Goal: Task Accomplishment & Management: Complete application form

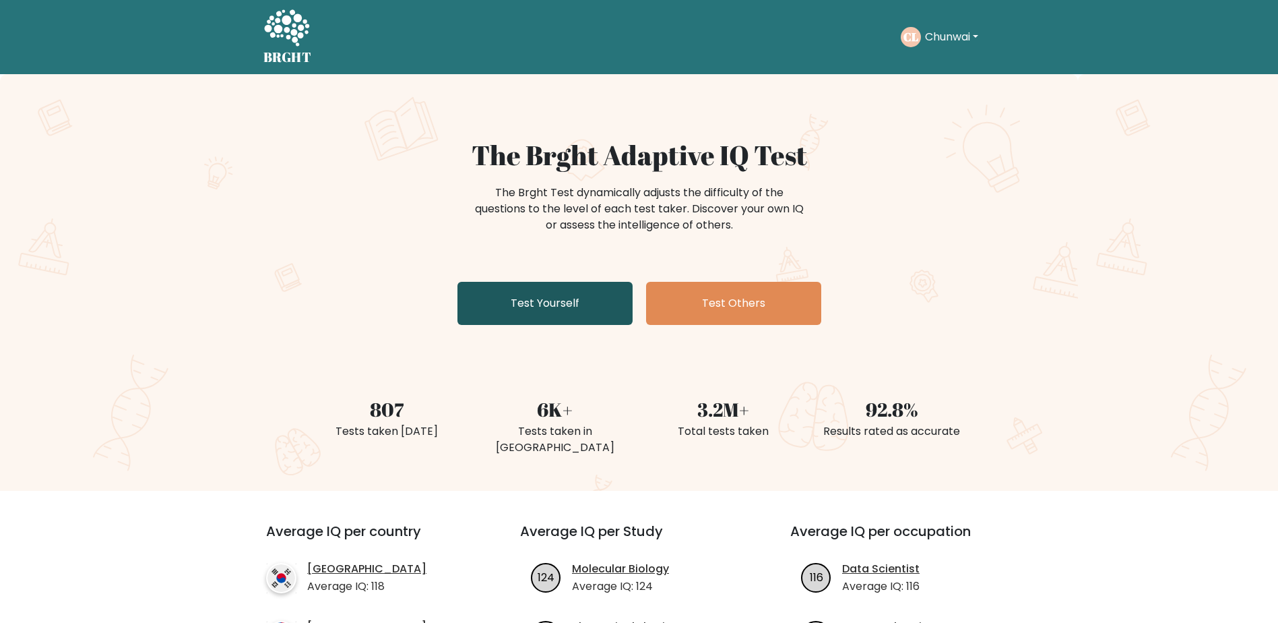
click at [591, 288] on link "Test Yourself" at bounding box center [545, 303] width 175 height 43
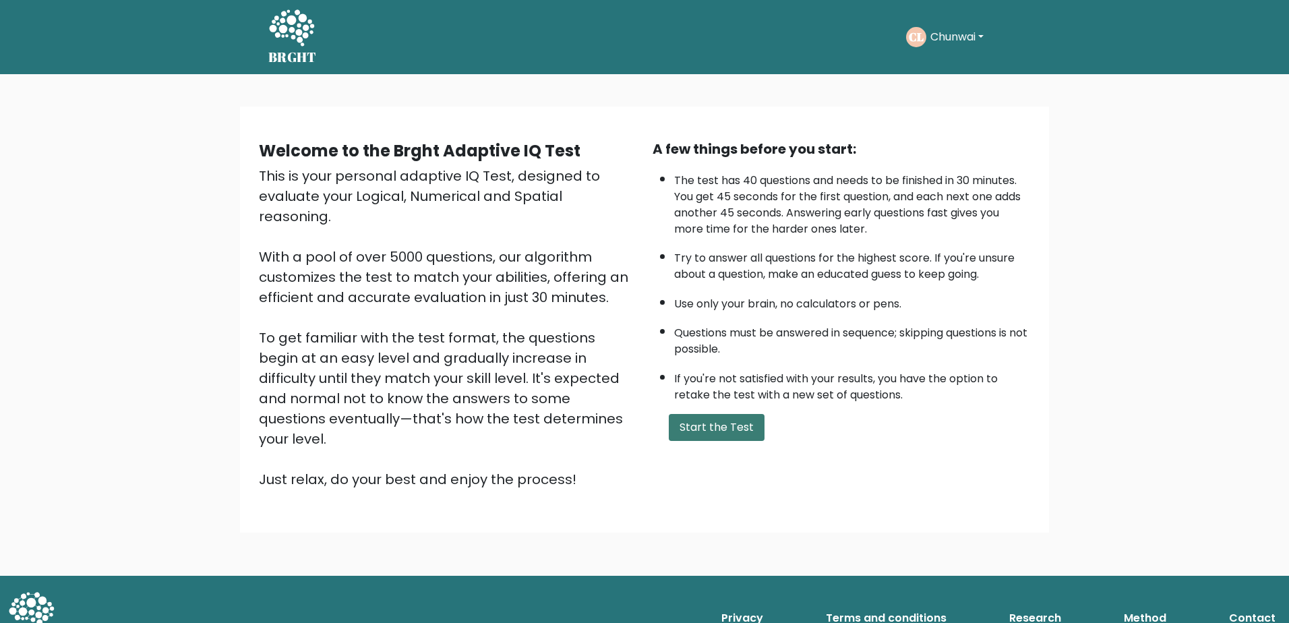
click at [735, 429] on button "Start the Test" at bounding box center [717, 427] width 96 height 27
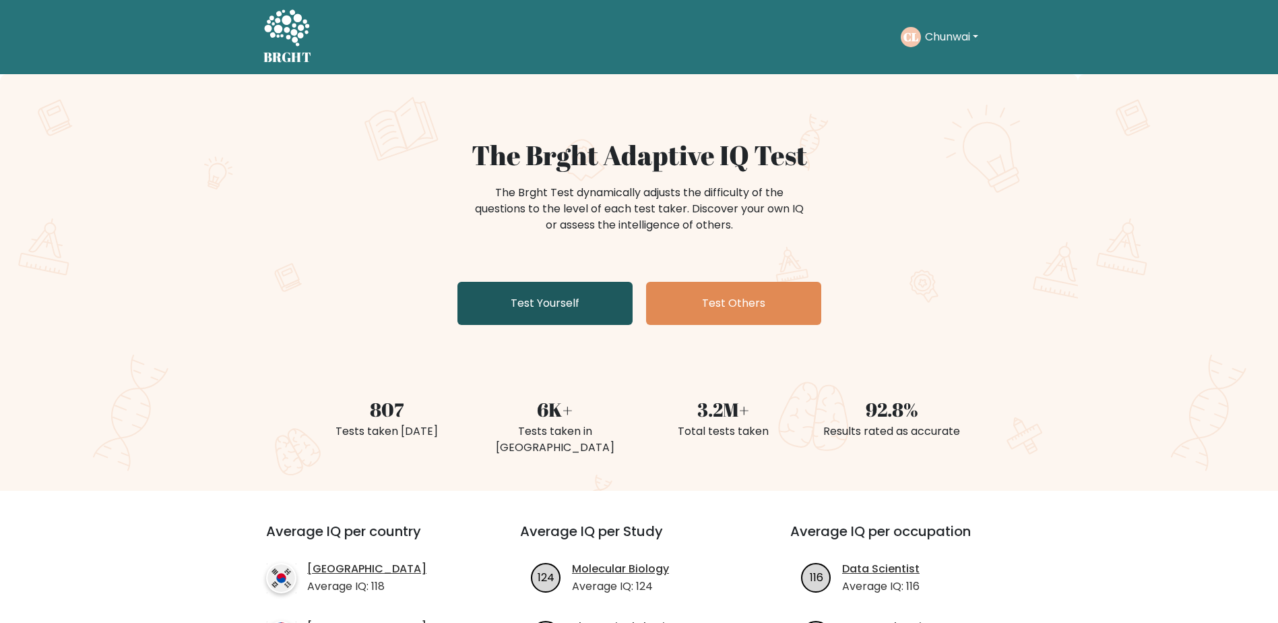
click at [581, 307] on link "Test Yourself" at bounding box center [545, 303] width 175 height 43
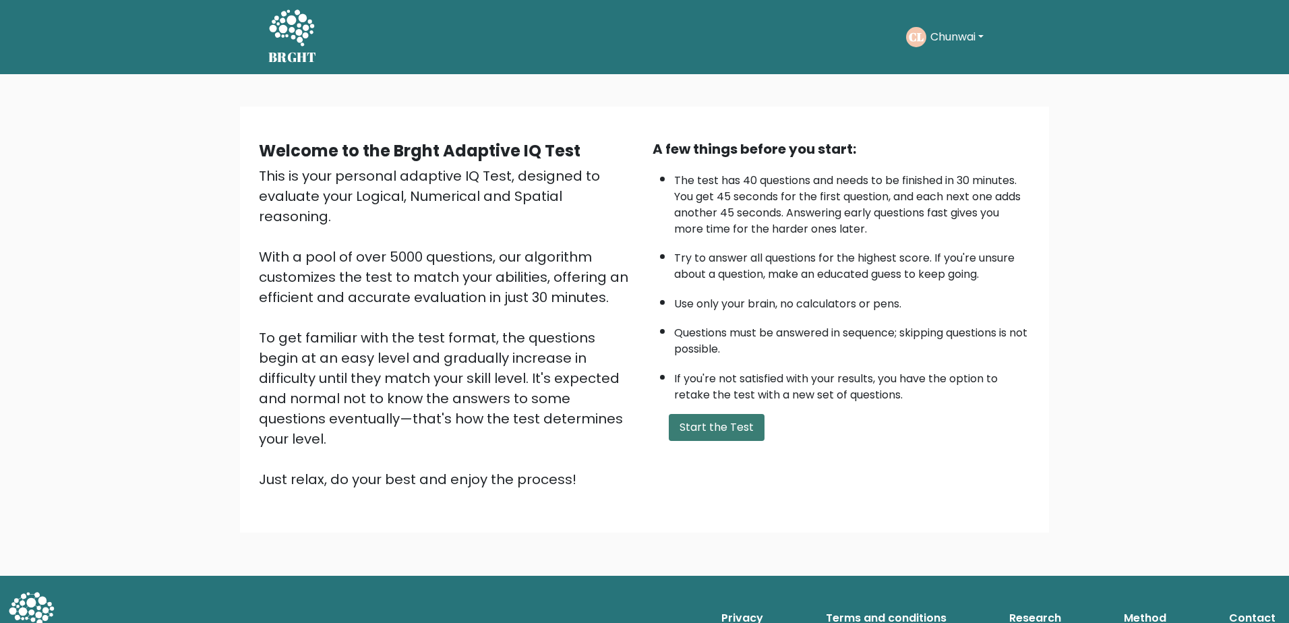
click at [710, 414] on button "Start the Test" at bounding box center [717, 427] width 96 height 27
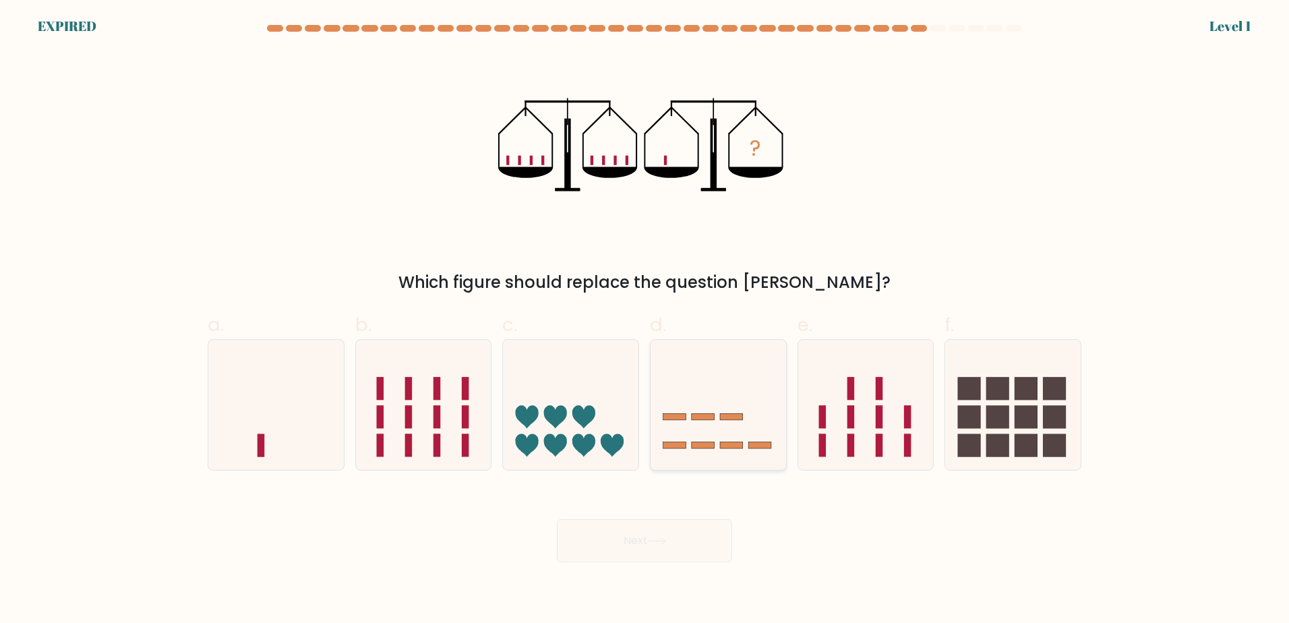
click at [669, 371] on icon at bounding box center [717, 404] width 135 height 112
click at [645, 320] on input "d." at bounding box center [644, 315] width 1 height 9
radio input "true"
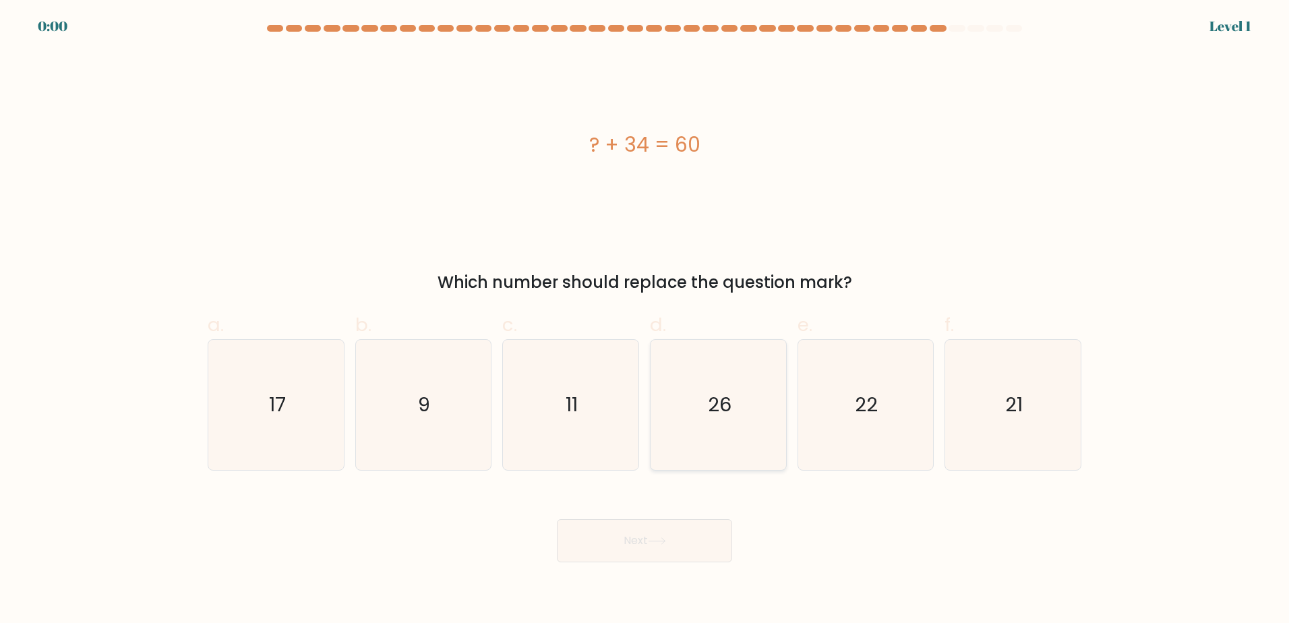
click at [660, 420] on icon "26" at bounding box center [718, 405] width 130 height 130
click at [645, 320] on input "d. 26" at bounding box center [644, 315] width 1 height 9
radio input "true"
click at [654, 420] on icon "26" at bounding box center [718, 404] width 129 height 129
click at [645, 320] on input "d. 26" at bounding box center [644, 315] width 1 height 9
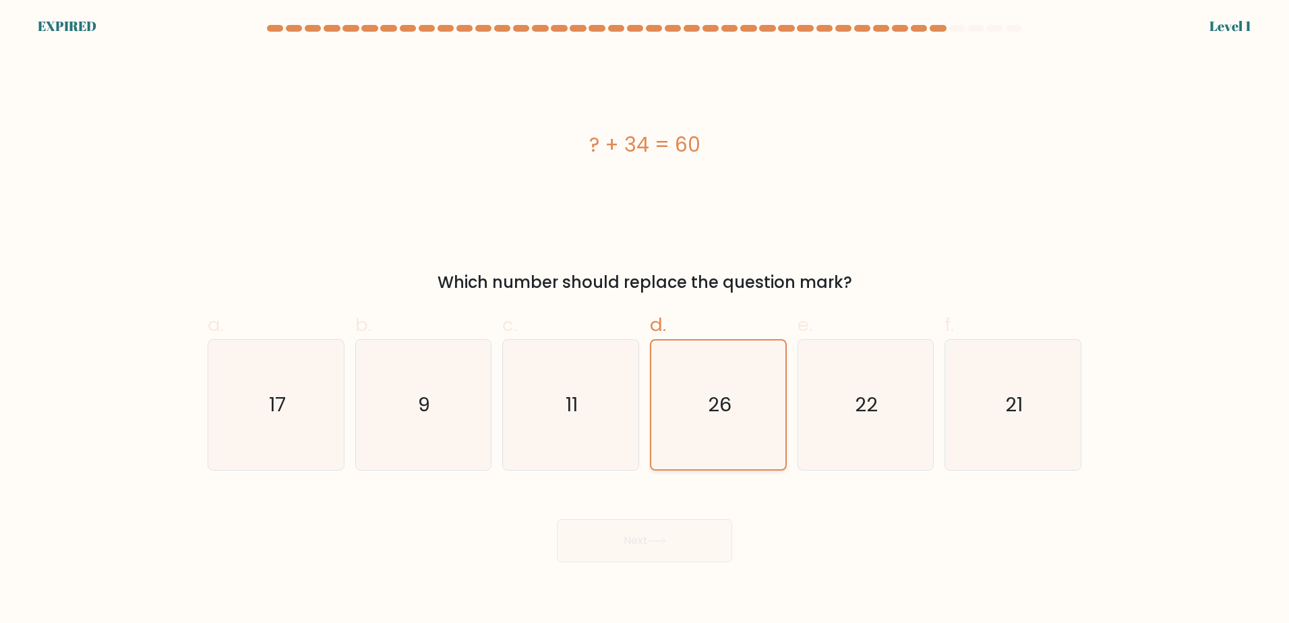
click at [652, 419] on div "26" at bounding box center [718, 404] width 137 height 131
click at [645, 320] on input "d. 26" at bounding box center [644, 315] width 1 height 9
click at [652, 419] on div "26" at bounding box center [718, 404] width 137 height 131
click at [645, 320] on input "d. 26" at bounding box center [644, 315] width 1 height 9
click at [650, 419] on div "26" at bounding box center [718, 404] width 137 height 131
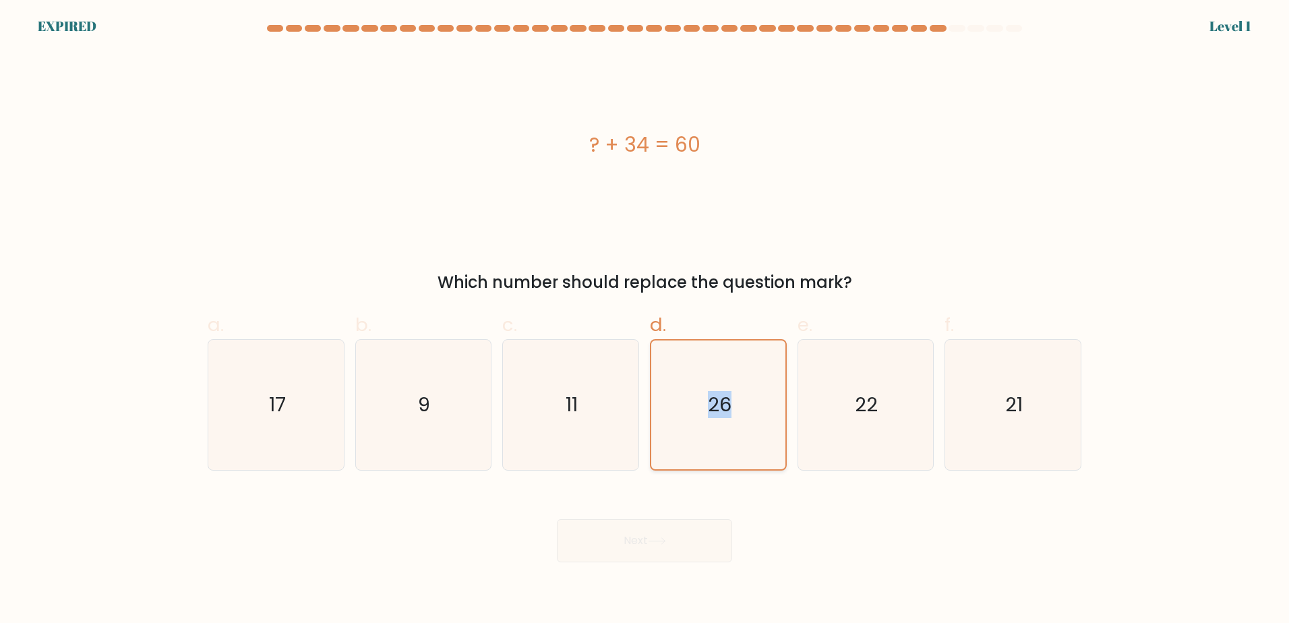
click at [645, 320] on input "d. 26" at bounding box center [644, 315] width 1 height 9
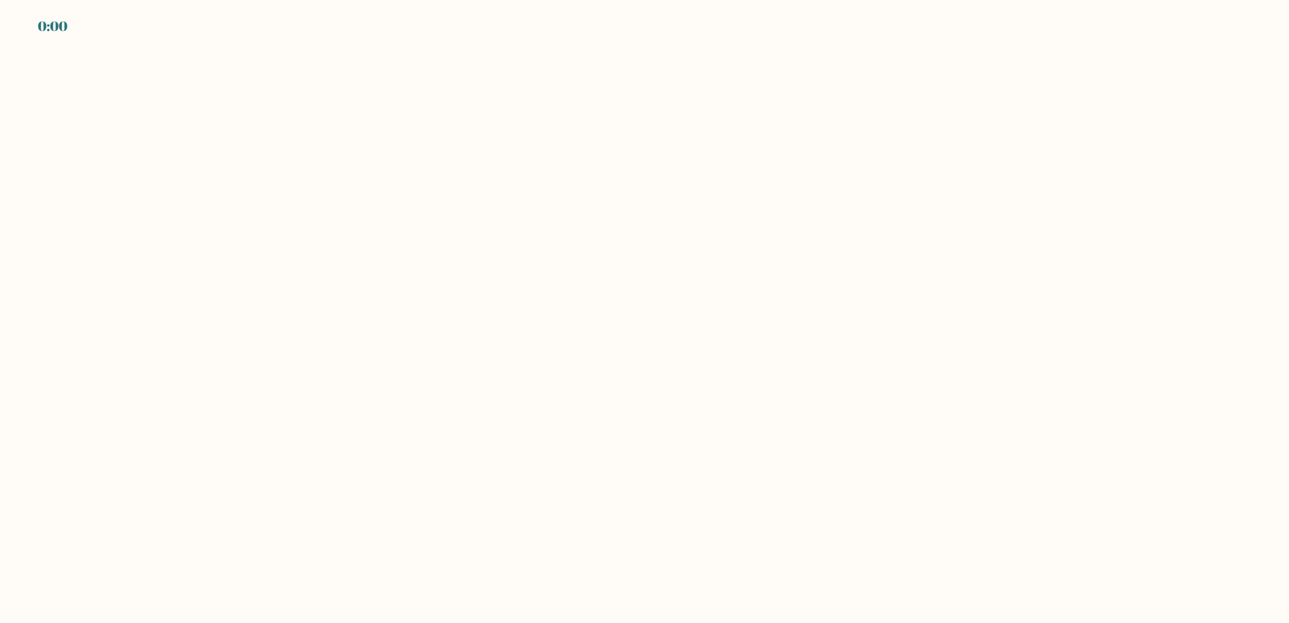
click at [559, 434] on body "0:00" at bounding box center [644, 311] width 1289 height 623
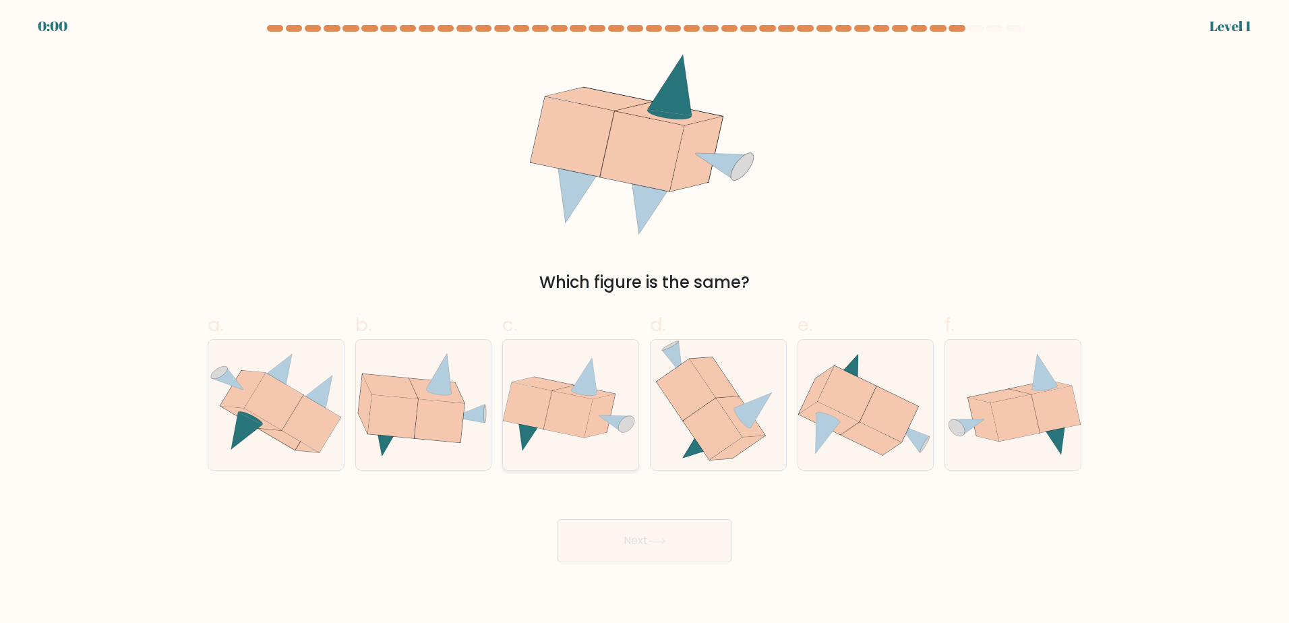
drag, startPoint x: 0, startPoint y: 0, endPoint x: 555, endPoint y: 430, distance: 702.3
click at [558, 434] on icon at bounding box center [570, 404] width 135 height 97
click at [644, 320] on input "c." at bounding box center [644, 315] width 1 height 9
radio input "true"
click at [555, 430] on icon at bounding box center [569, 414] width 49 height 46
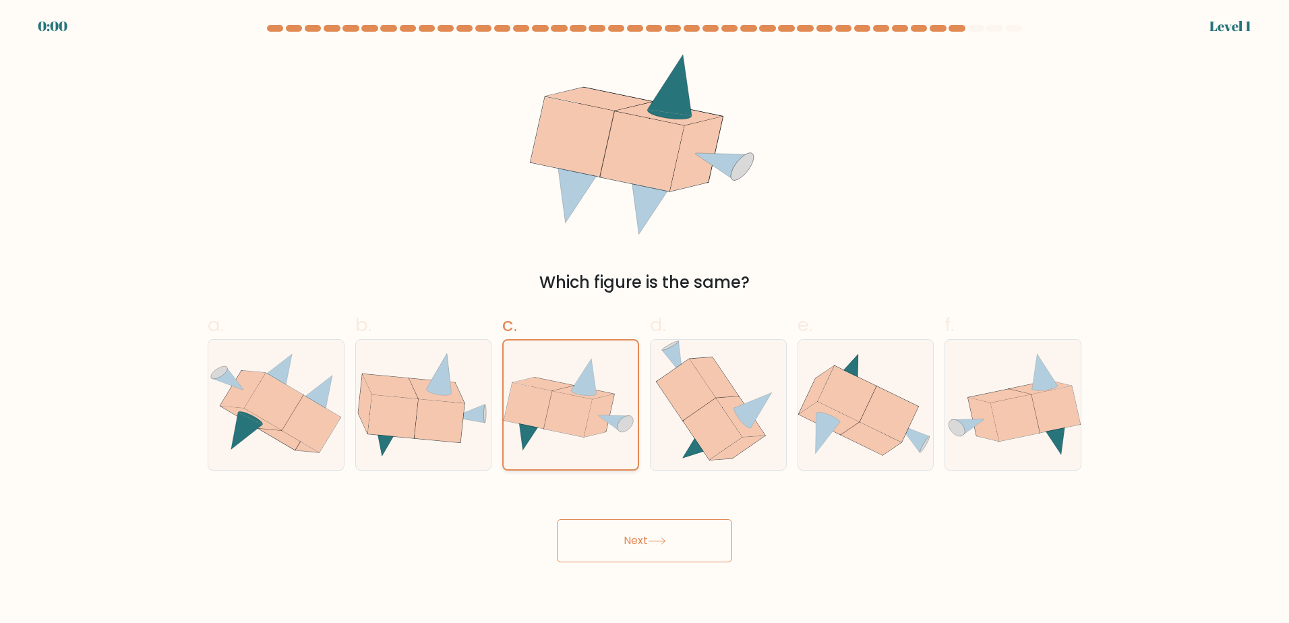
click at [644, 320] on input "c." at bounding box center [644, 315] width 1 height 9
click at [556, 432] on icon at bounding box center [570, 405] width 134 height 96
click at [644, 320] on input "c." at bounding box center [644, 315] width 1 height 9
click at [558, 430] on icon at bounding box center [569, 414] width 49 height 46
click at [644, 320] on input "c." at bounding box center [644, 315] width 1 height 9
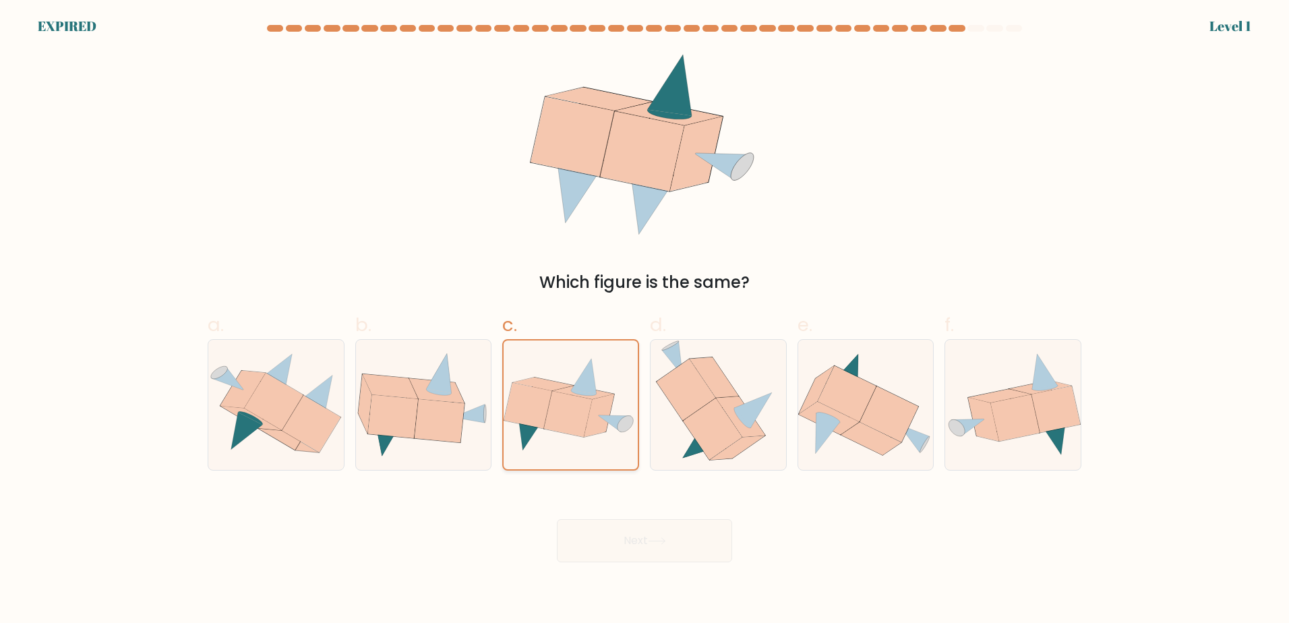
click at [559, 427] on icon at bounding box center [569, 414] width 49 height 46
click at [644, 320] on input "c." at bounding box center [644, 315] width 1 height 9
click at [561, 425] on icon at bounding box center [569, 414] width 49 height 46
click at [644, 320] on input "c." at bounding box center [644, 315] width 1 height 9
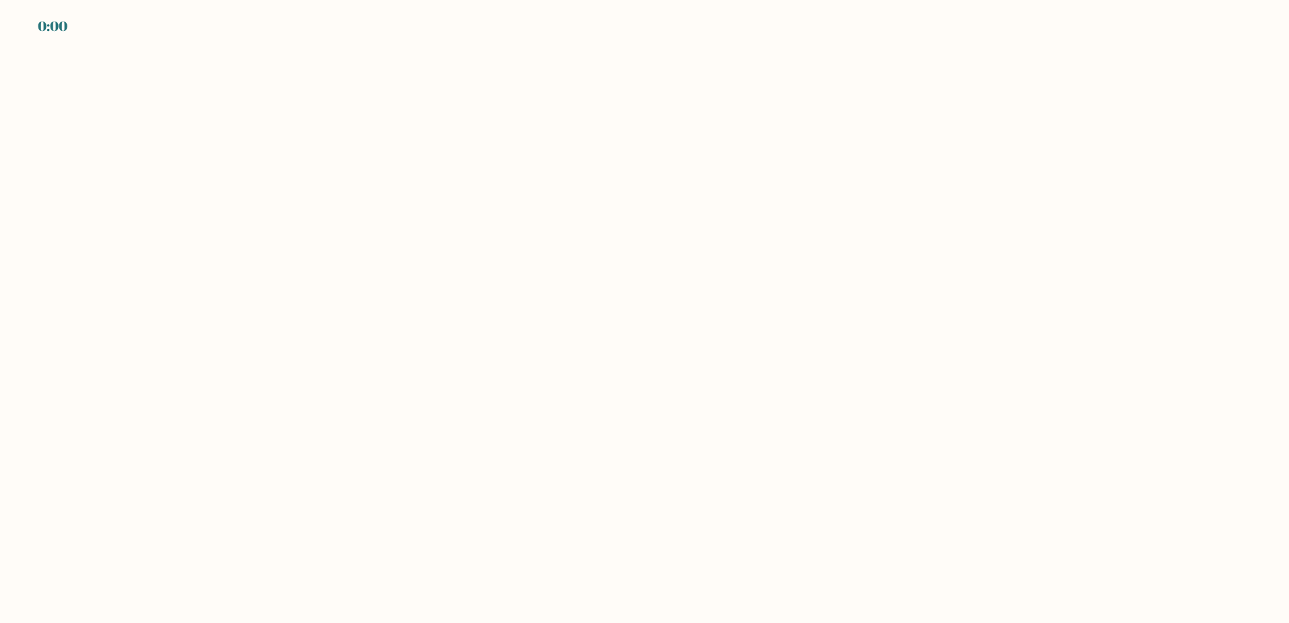
click at [567, 421] on body "0:00" at bounding box center [644, 311] width 1289 height 623
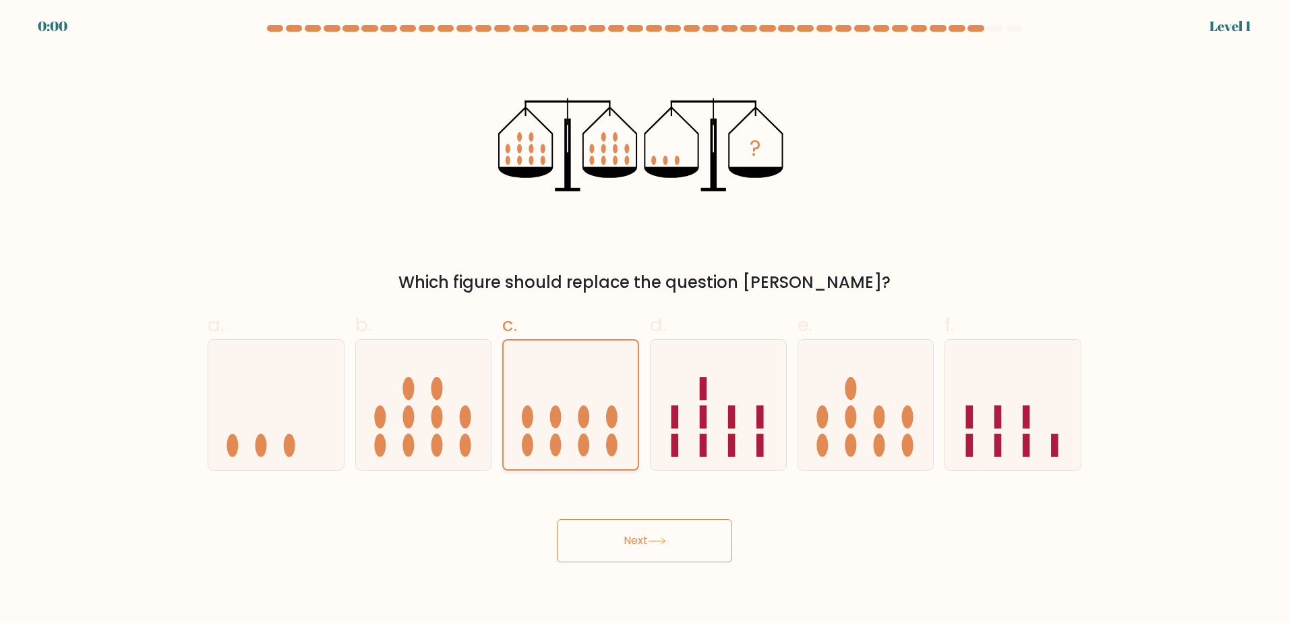
click at [568, 419] on icon at bounding box center [570, 404] width 134 height 111
click at [644, 320] on input "c." at bounding box center [644, 315] width 1 height 9
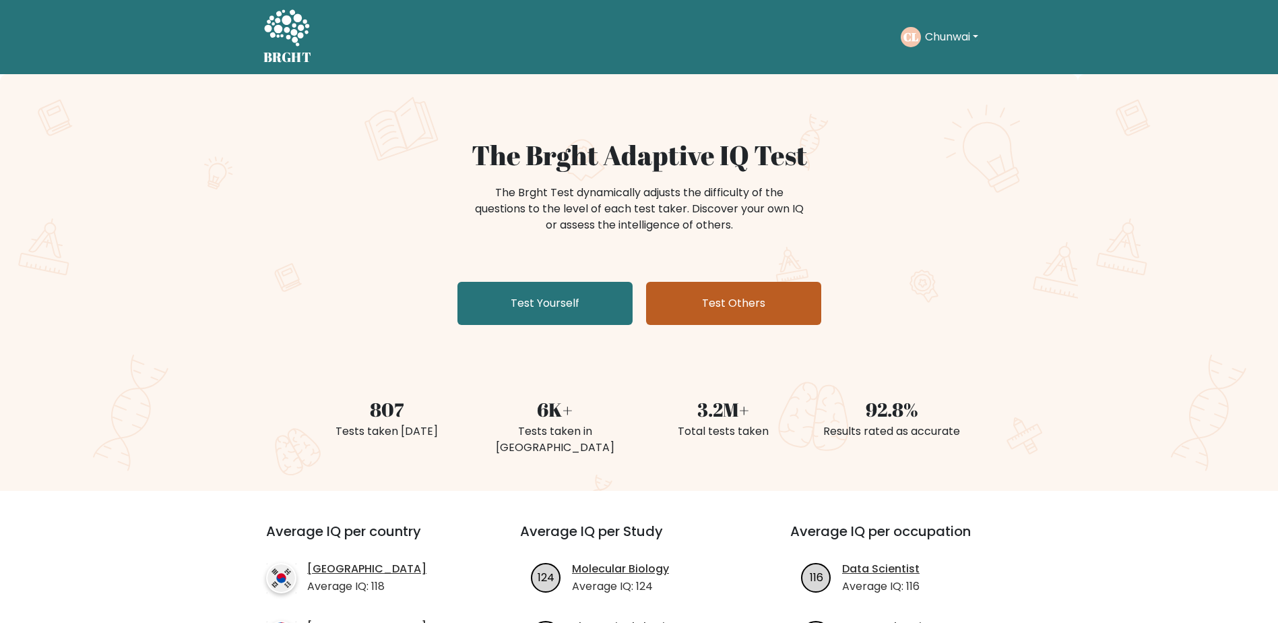
click at [693, 302] on link "Test Others" at bounding box center [733, 303] width 175 height 43
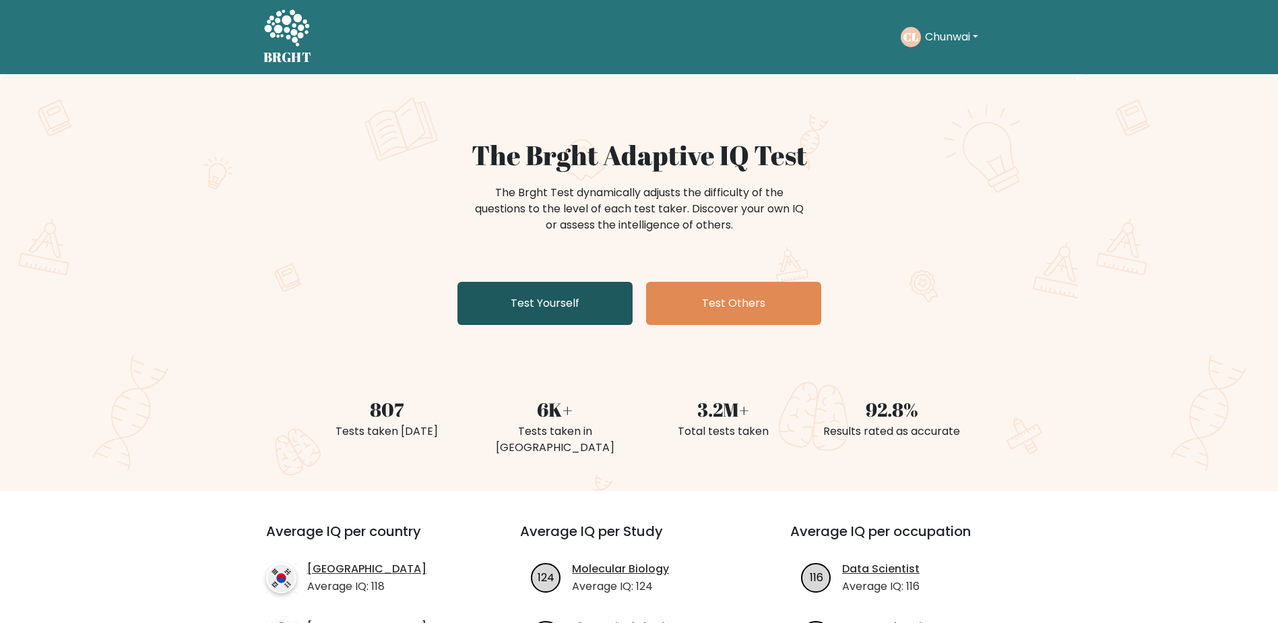
click at [576, 288] on link "Test Yourself" at bounding box center [545, 303] width 175 height 43
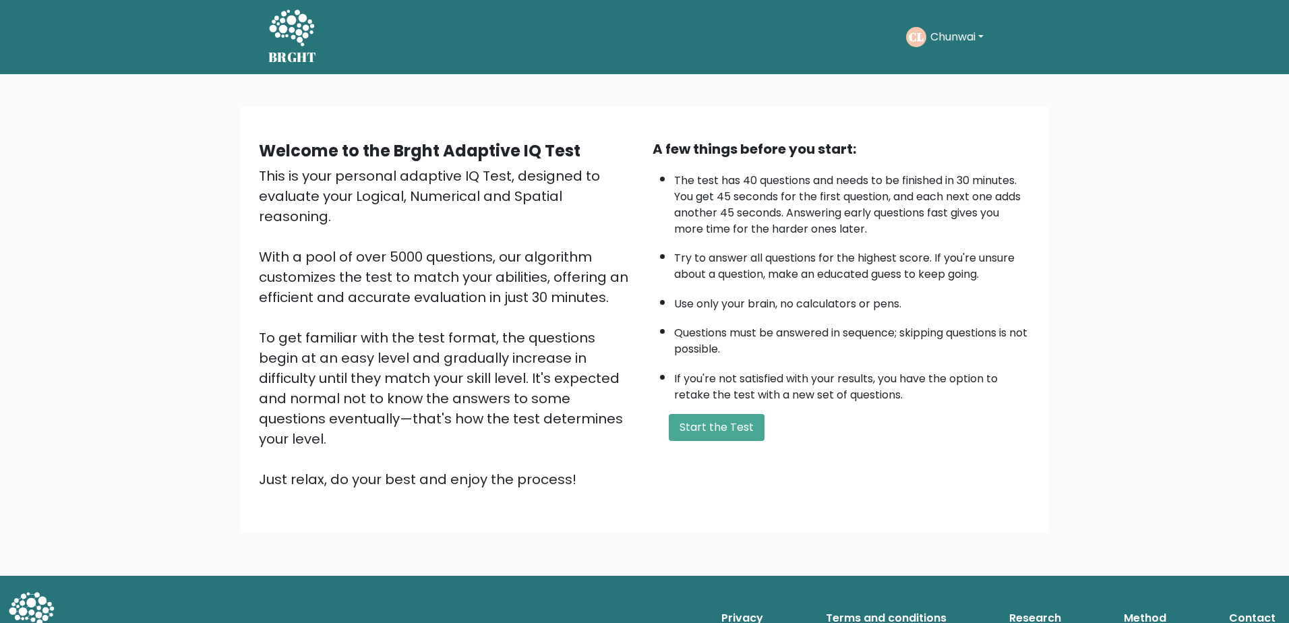
click at [720, 441] on div "A few things before you start: The test has 40 questions and needs to be finish…" at bounding box center [841, 314] width 394 height 350
click at [725, 428] on button "Start the Test" at bounding box center [717, 427] width 96 height 27
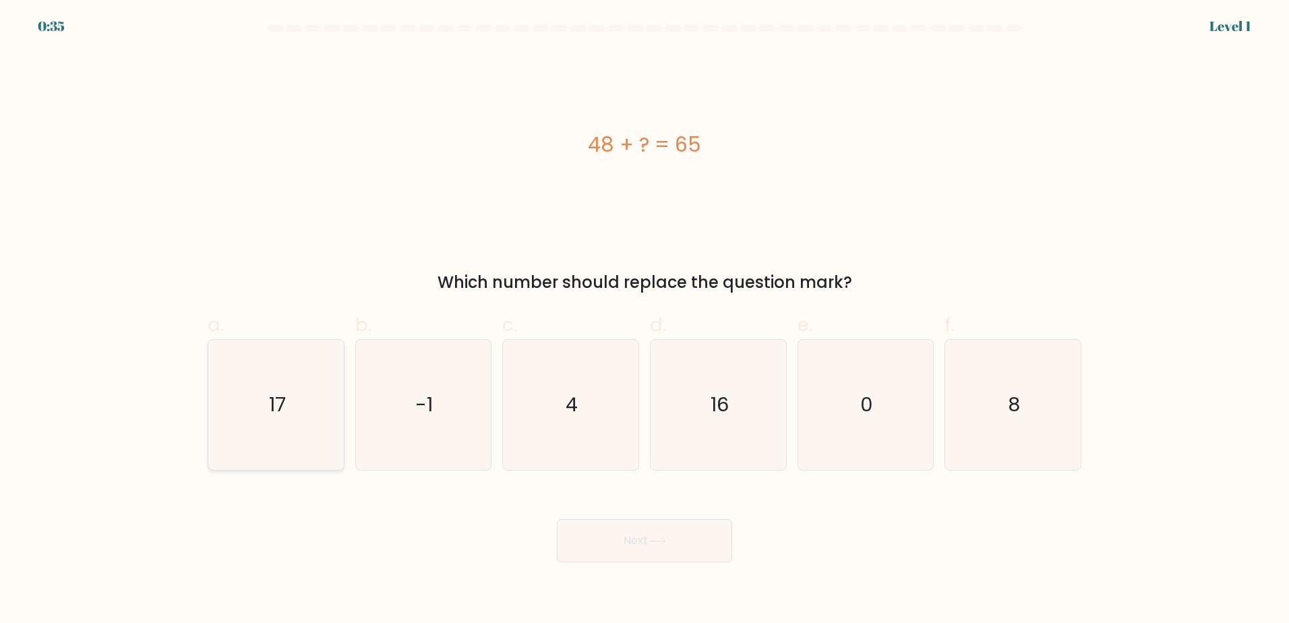
click at [268, 424] on icon "17" at bounding box center [276, 405] width 130 height 130
click at [644, 320] on input "a. 17" at bounding box center [644, 315] width 1 height 9
radio input "true"
click at [684, 545] on button "Next" at bounding box center [644, 540] width 175 height 43
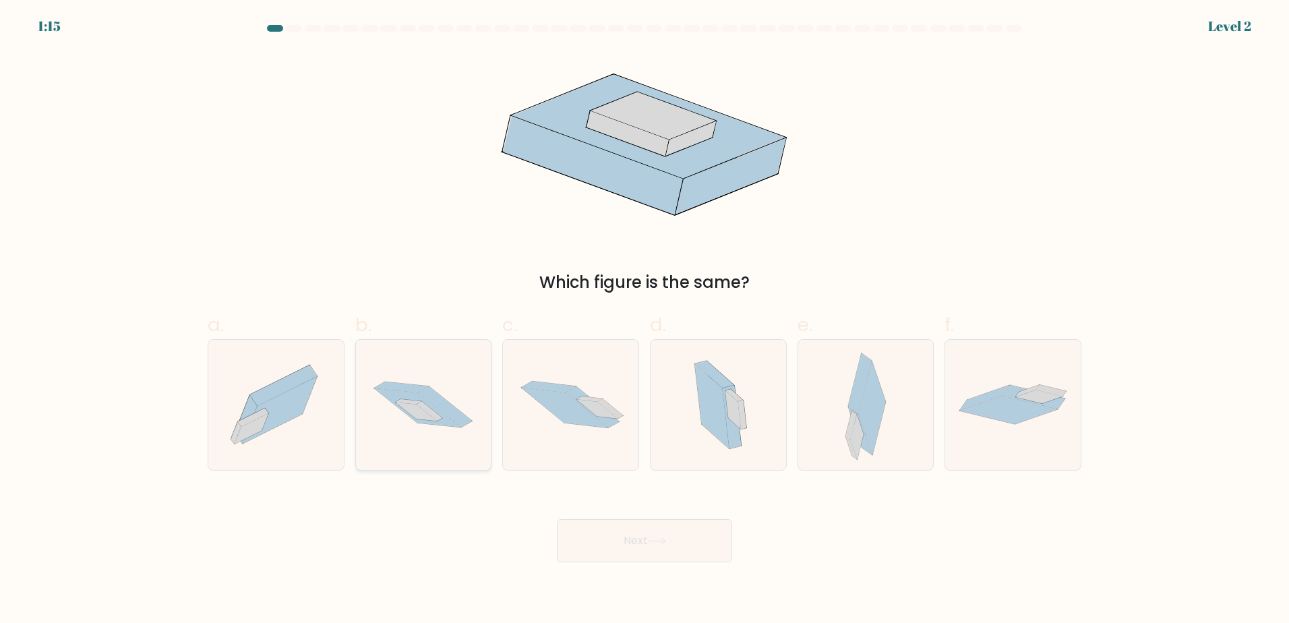
click at [430, 412] on icon at bounding box center [429, 411] width 26 height 20
click at [644, 320] on input "b." at bounding box center [644, 315] width 1 height 9
radio input "true"
click at [657, 550] on button "Next" at bounding box center [644, 540] width 175 height 43
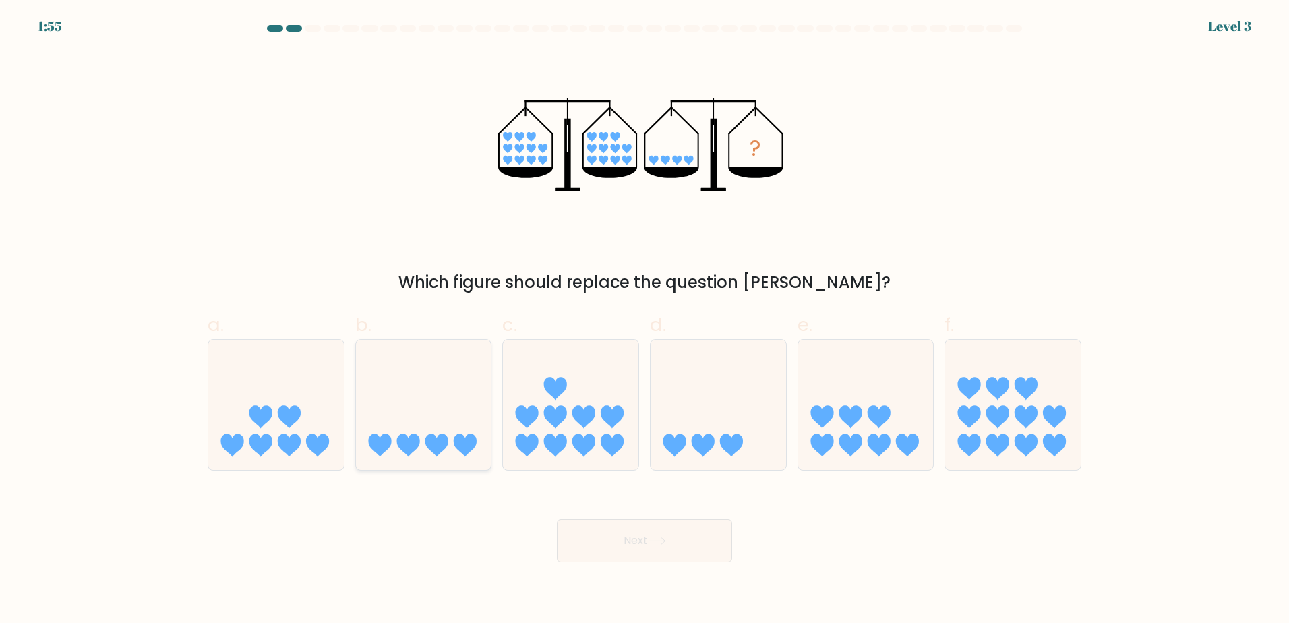
click at [392, 421] on icon at bounding box center [423, 404] width 135 height 112
click at [644, 320] on input "b." at bounding box center [644, 315] width 1 height 9
radio input "true"
click at [652, 545] on button "Next" at bounding box center [644, 540] width 175 height 43
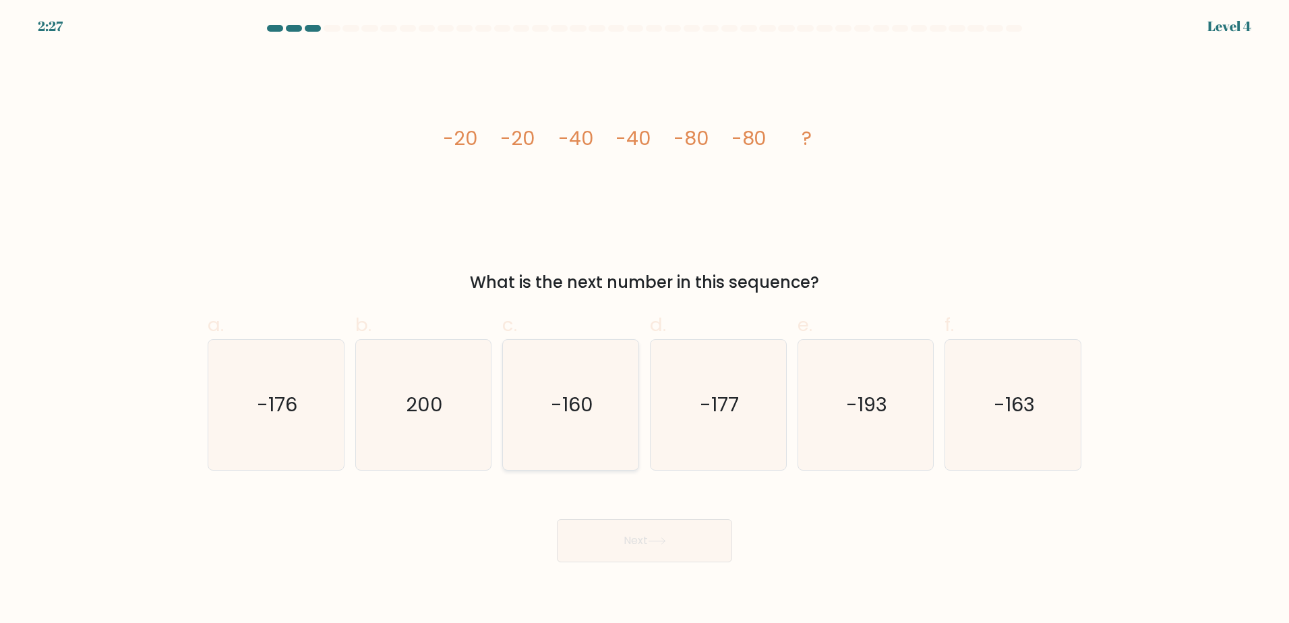
click at [588, 420] on icon "-160" at bounding box center [570, 405] width 130 height 130
click at [644, 320] on input "c. -160" at bounding box center [644, 315] width 1 height 9
radio input "true"
click at [677, 538] on button "Next" at bounding box center [644, 540] width 175 height 43
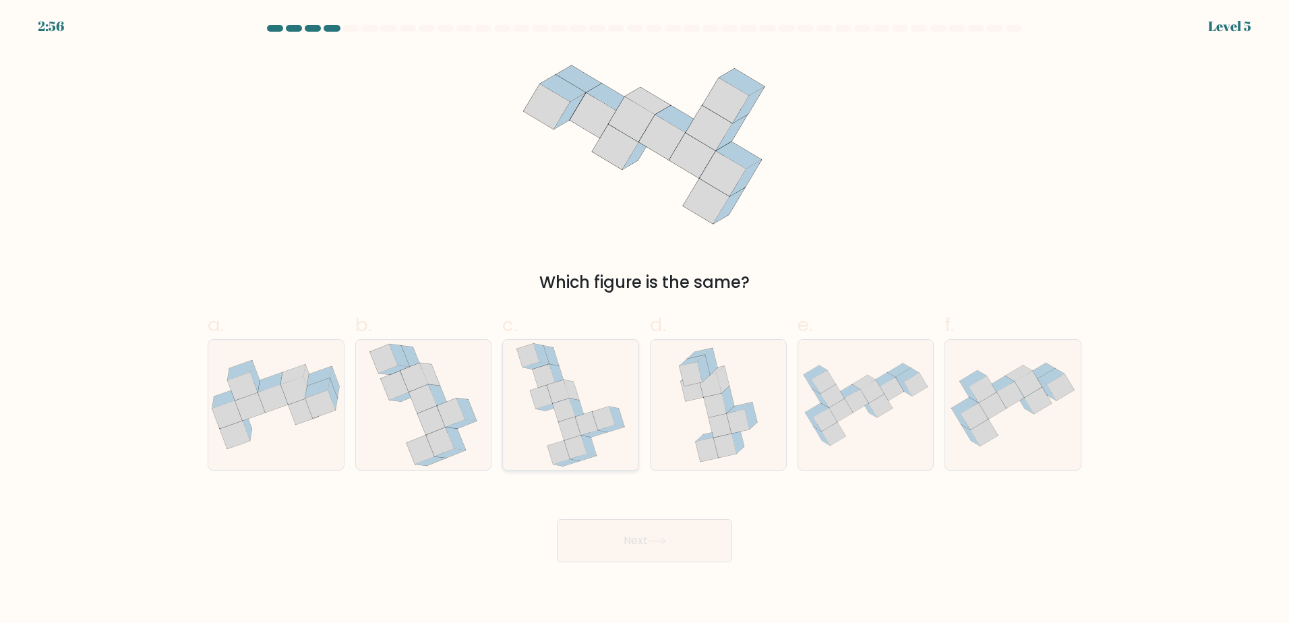
click at [606, 429] on icon at bounding box center [611, 428] width 26 height 7
click at [644, 320] on input "c." at bounding box center [644, 315] width 1 height 9
radio input "true"
click at [646, 533] on button "Next" at bounding box center [644, 540] width 175 height 43
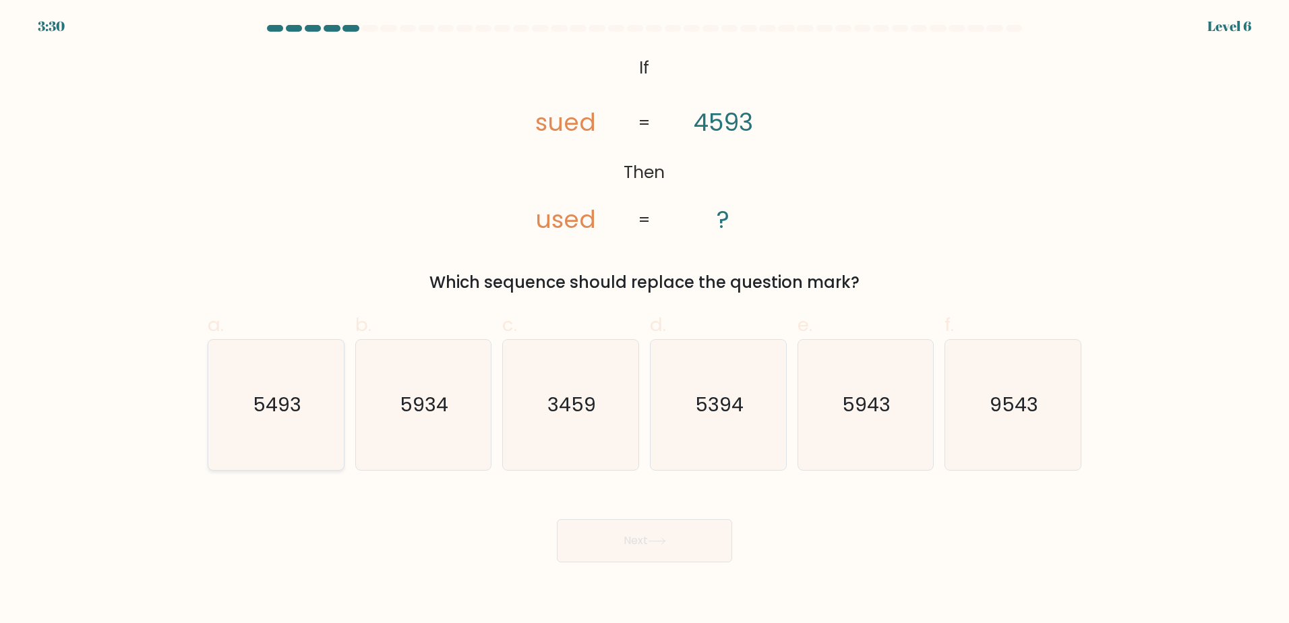
click at [311, 392] on icon "5493" at bounding box center [276, 405] width 130 height 130
click at [644, 320] on input "a. 5493" at bounding box center [644, 315] width 1 height 9
radio input "true"
click at [690, 543] on button "Next" at bounding box center [644, 540] width 175 height 43
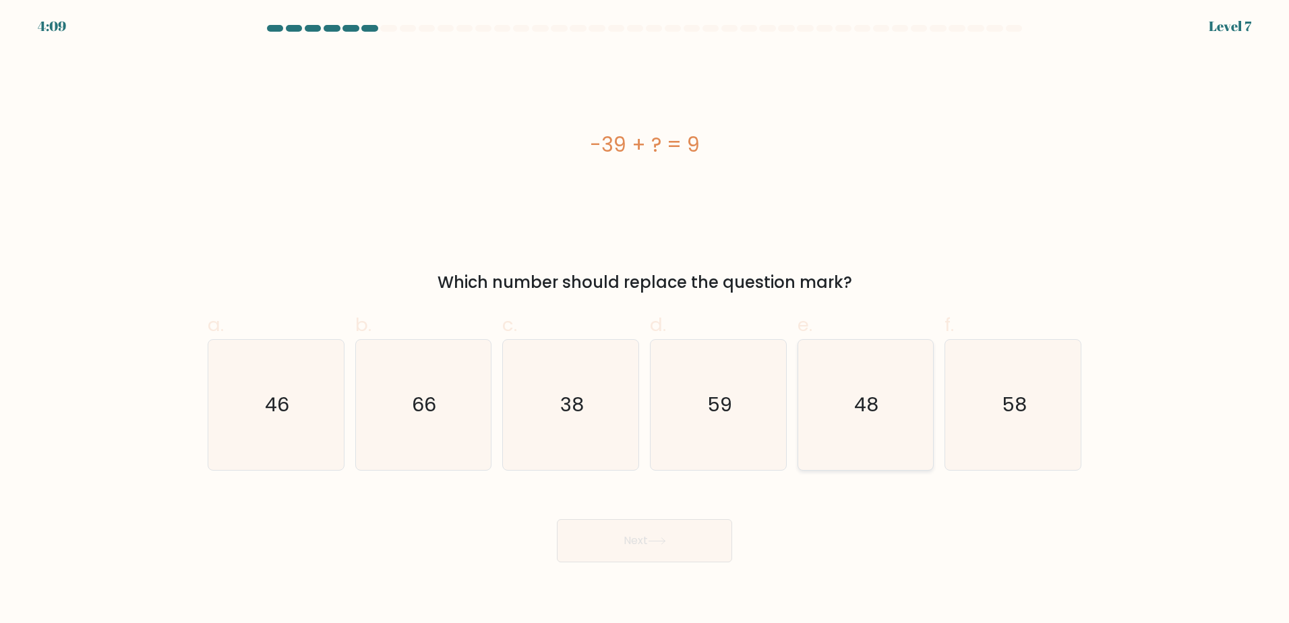
drag, startPoint x: 894, startPoint y: 412, endPoint x: 826, endPoint y: 441, distance: 74.9
click at [894, 412] on icon "48" at bounding box center [865, 405] width 130 height 130
click at [645, 320] on input "e. 48" at bounding box center [644, 315] width 1 height 9
radio input "true"
click at [594, 553] on button "Next" at bounding box center [644, 540] width 175 height 43
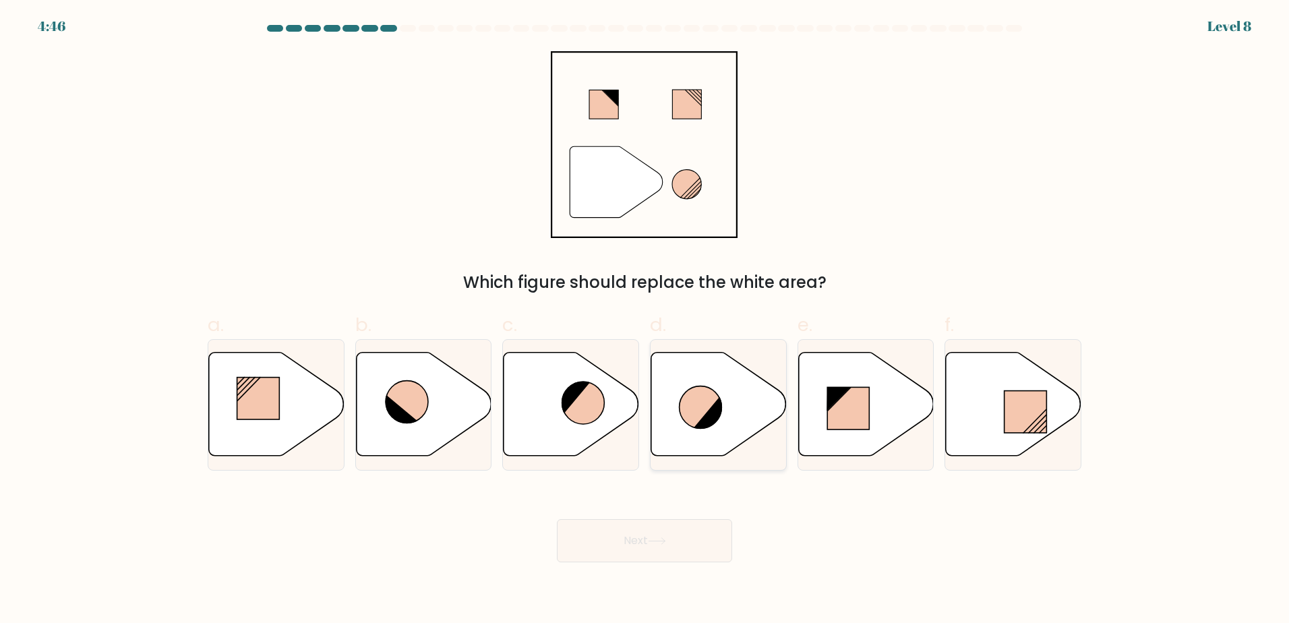
drag, startPoint x: 746, startPoint y: 440, endPoint x: 735, endPoint y: 454, distance: 17.8
click at [745, 440] on icon at bounding box center [718, 404] width 135 height 104
click at [645, 320] on input "d." at bounding box center [644, 315] width 1 height 9
radio input "true"
click at [688, 538] on button "Next" at bounding box center [644, 540] width 175 height 43
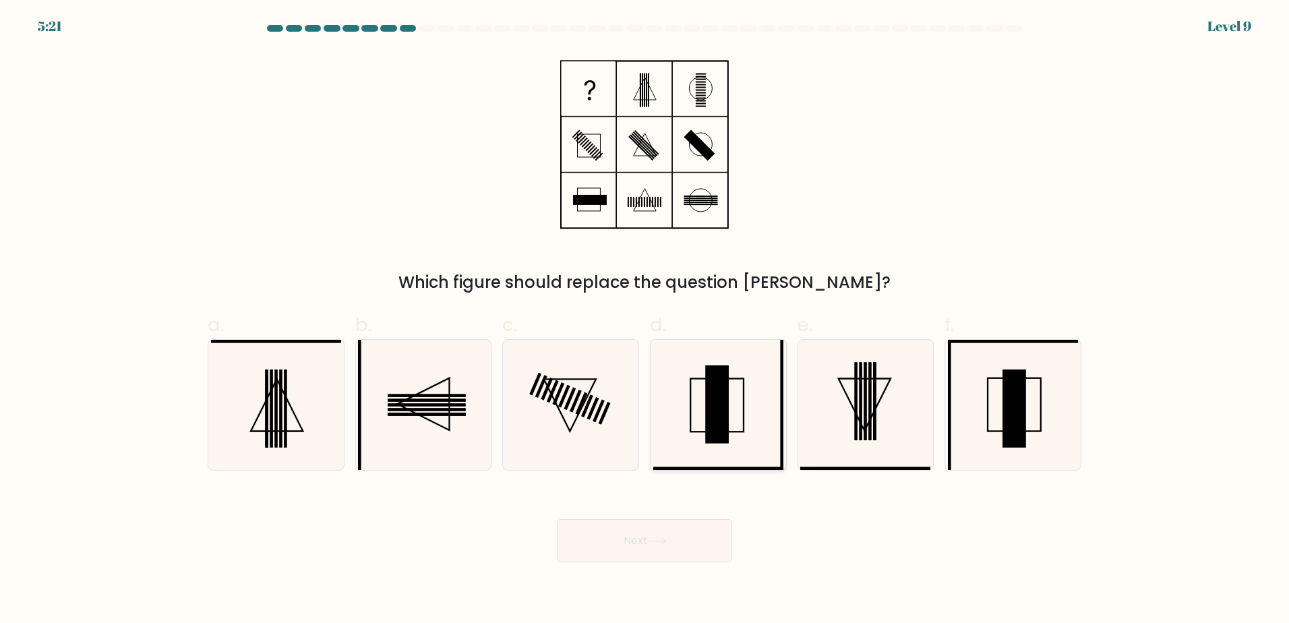
click at [732, 425] on icon at bounding box center [718, 405] width 130 height 130
click at [645, 320] on input "d." at bounding box center [644, 315] width 1 height 9
radio input "true"
click at [1001, 419] on icon at bounding box center [1013, 405] width 130 height 130
click at [645, 320] on input "f." at bounding box center [644, 315] width 1 height 9
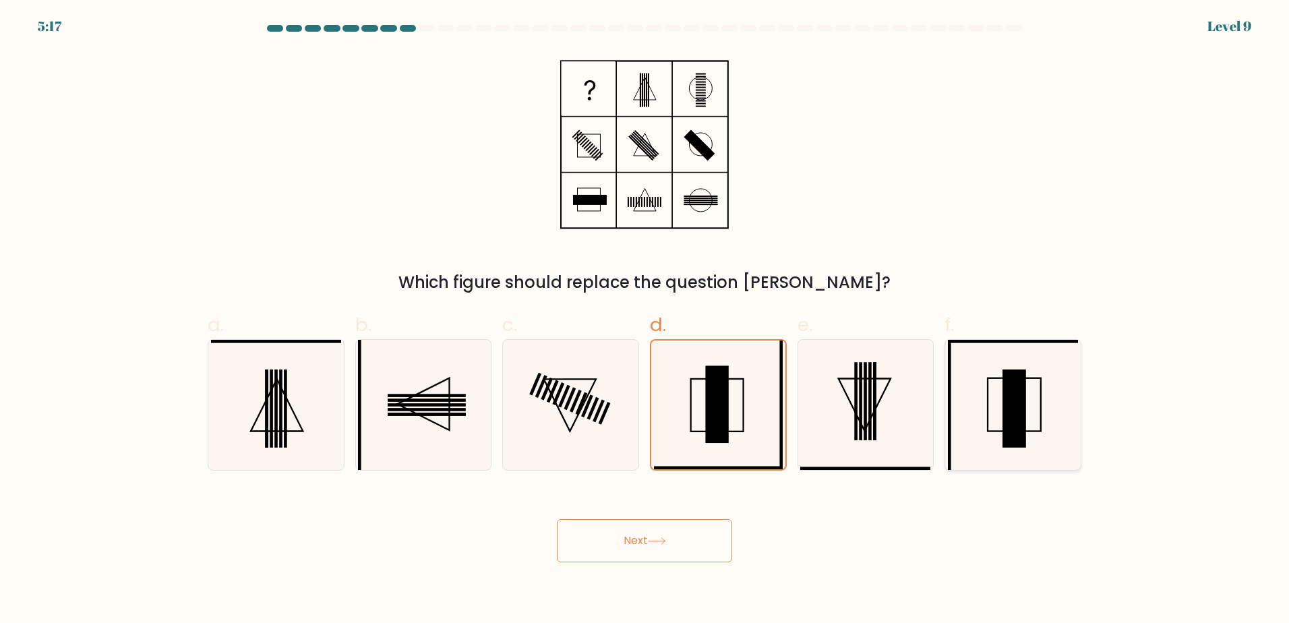
radio input "true"
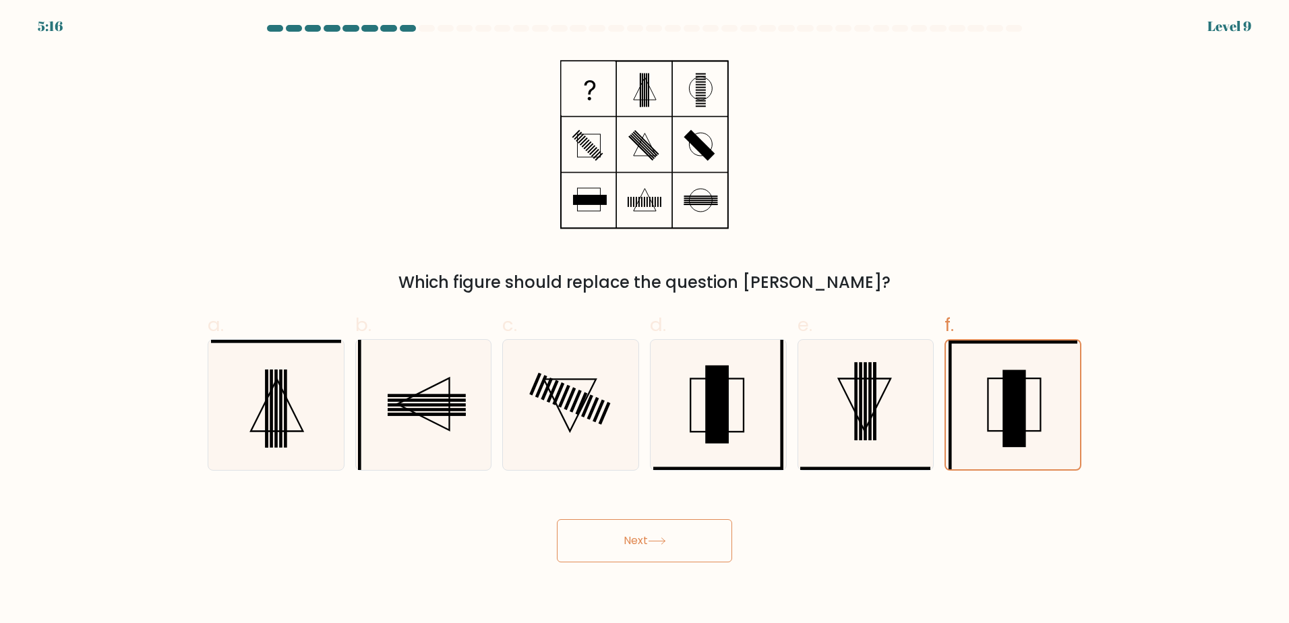
click at [669, 530] on button "Next" at bounding box center [644, 540] width 175 height 43
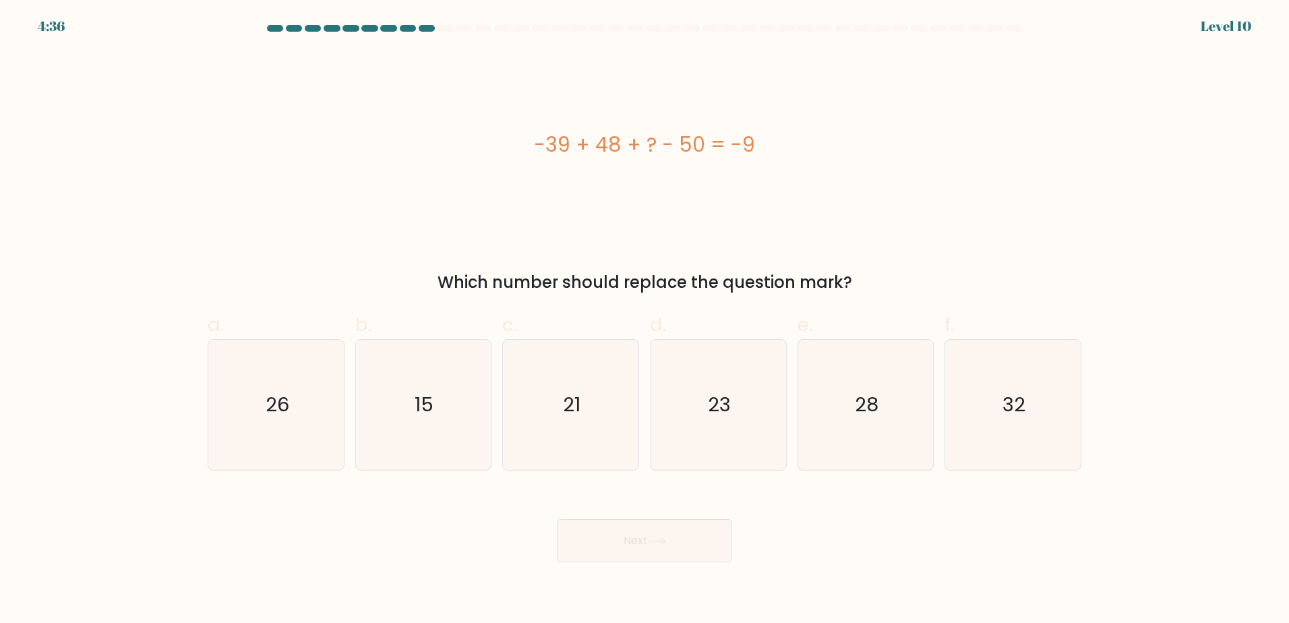
drag, startPoint x: 1044, startPoint y: 424, endPoint x: 774, endPoint y: 486, distance: 276.6
click at [1037, 421] on icon "32" at bounding box center [1013, 405] width 130 height 130
click at [645, 320] on input "f. 32" at bounding box center [644, 315] width 1 height 9
radio input "true"
click at [698, 532] on button "Next" at bounding box center [644, 540] width 175 height 43
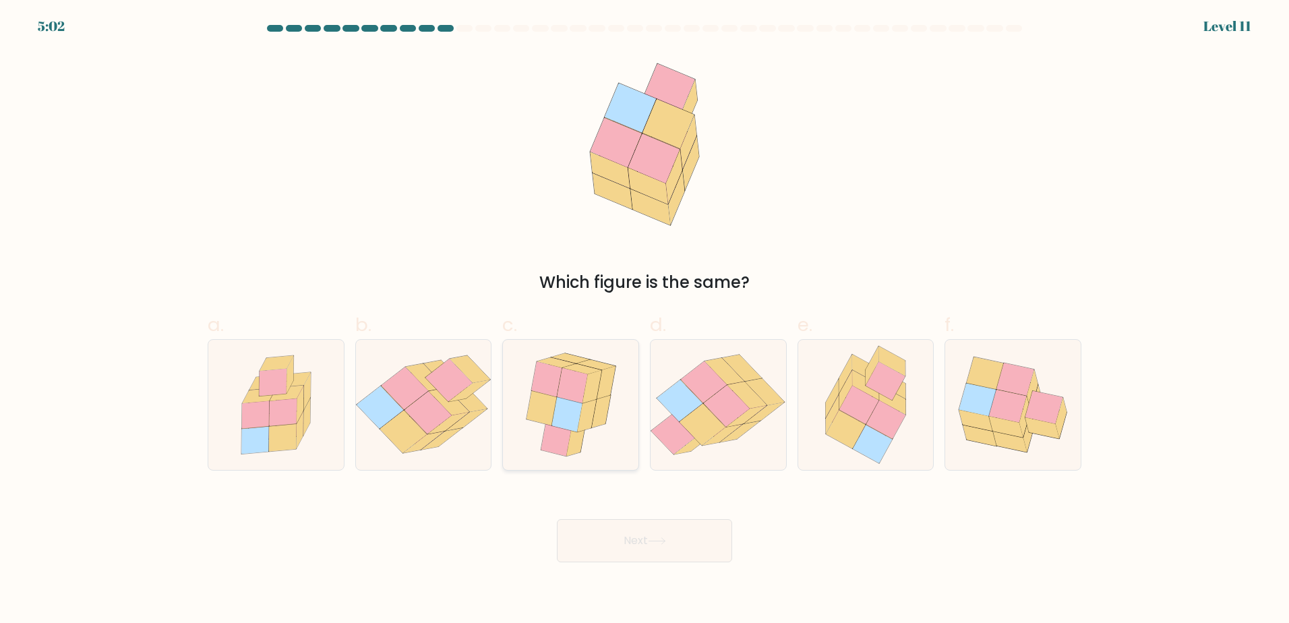
click at [569, 435] on icon at bounding box center [570, 405] width 109 height 130
click at [644, 320] on input "c." at bounding box center [644, 315] width 1 height 9
radio input "true"
click at [603, 529] on button "Next" at bounding box center [644, 540] width 175 height 43
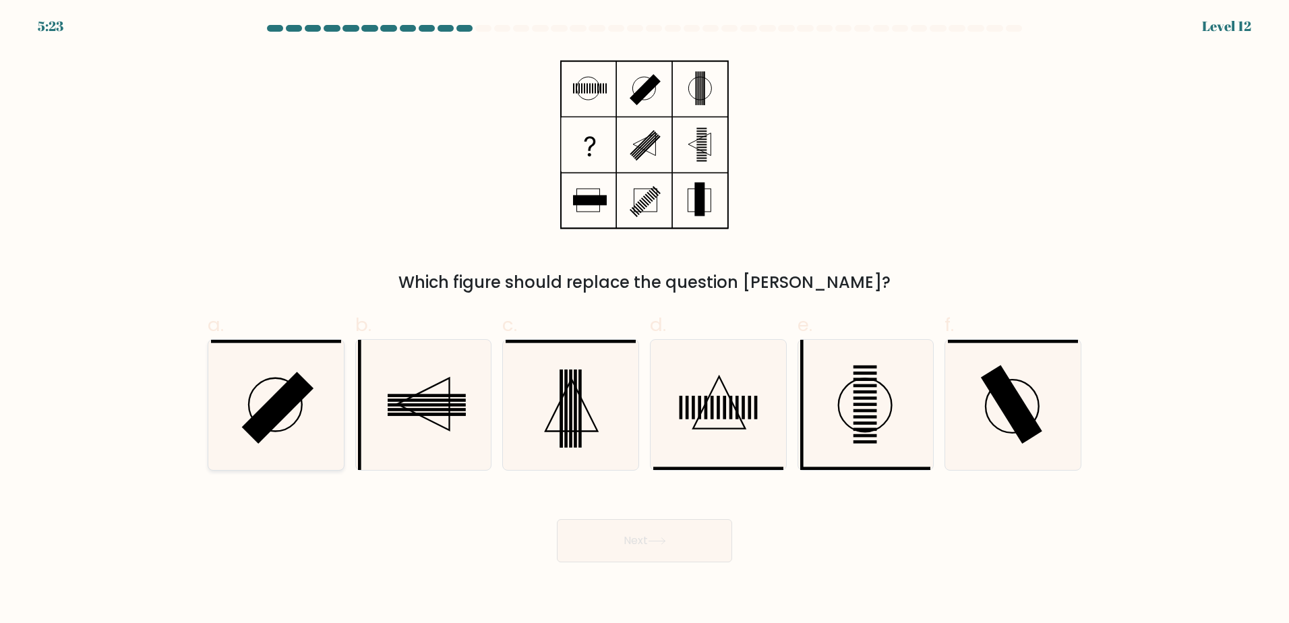
drag, startPoint x: 315, startPoint y: 423, endPoint x: 328, endPoint y: 427, distance: 14.1
click at [322, 424] on icon at bounding box center [276, 405] width 130 height 130
click at [644, 320] on input "a." at bounding box center [644, 315] width 1 height 9
radio input "true"
click at [592, 536] on button "Next" at bounding box center [644, 540] width 175 height 43
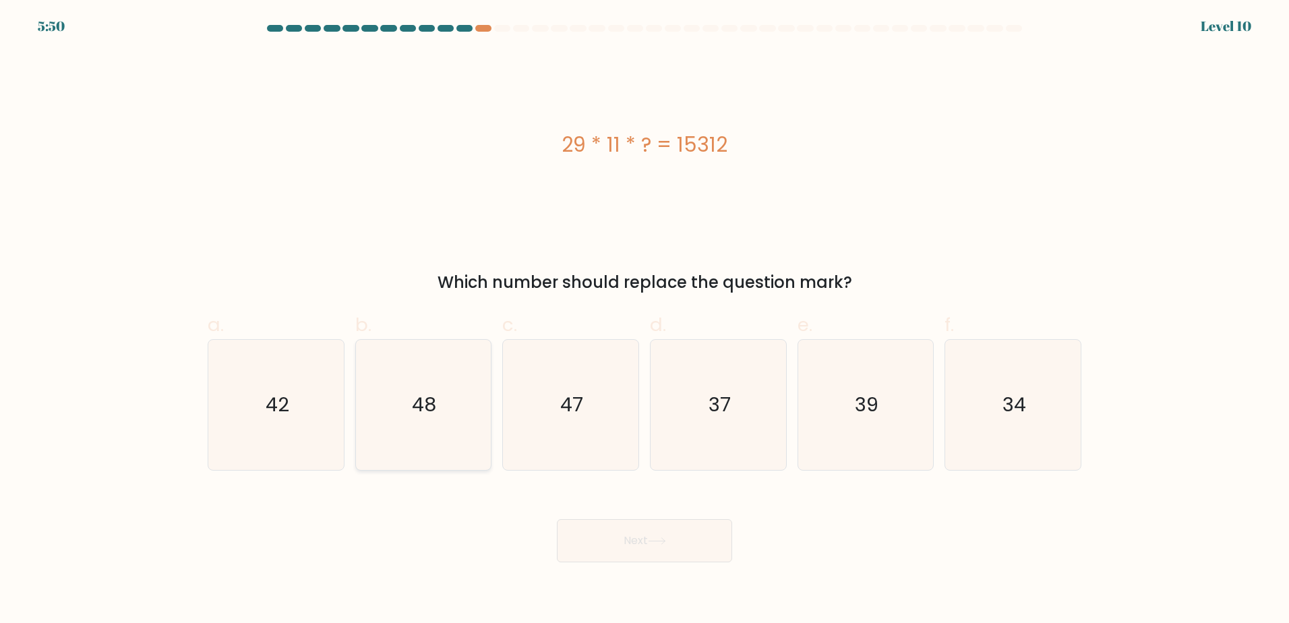
click at [442, 432] on icon "48" at bounding box center [423, 405] width 130 height 130
click at [644, 320] on input "b. 48" at bounding box center [644, 315] width 1 height 9
radio input "true"
click at [574, 528] on button "Next" at bounding box center [644, 540] width 175 height 43
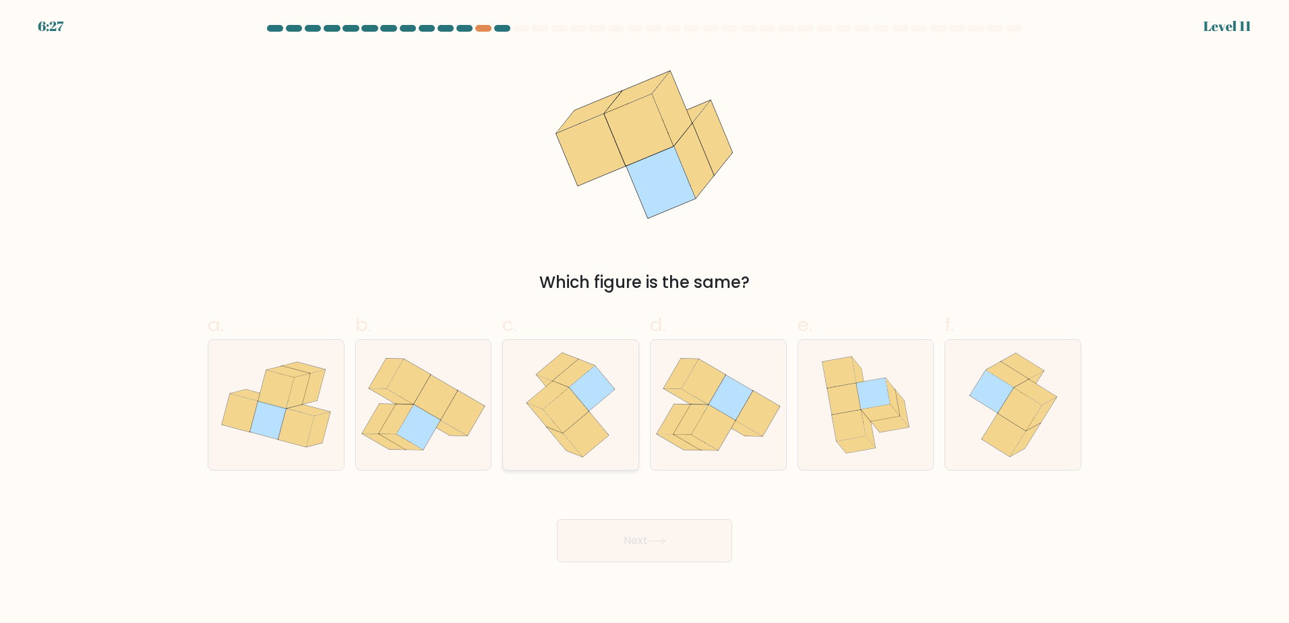
click at [570, 392] on icon at bounding box center [566, 410] width 46 height 45
click at [644, 320] on input "c." at bounding box center [644, 315] width 1 height 9
radio input "true"
click at [634, 556] on button "Next" at bounding box center [644, 540] width 175 height 43
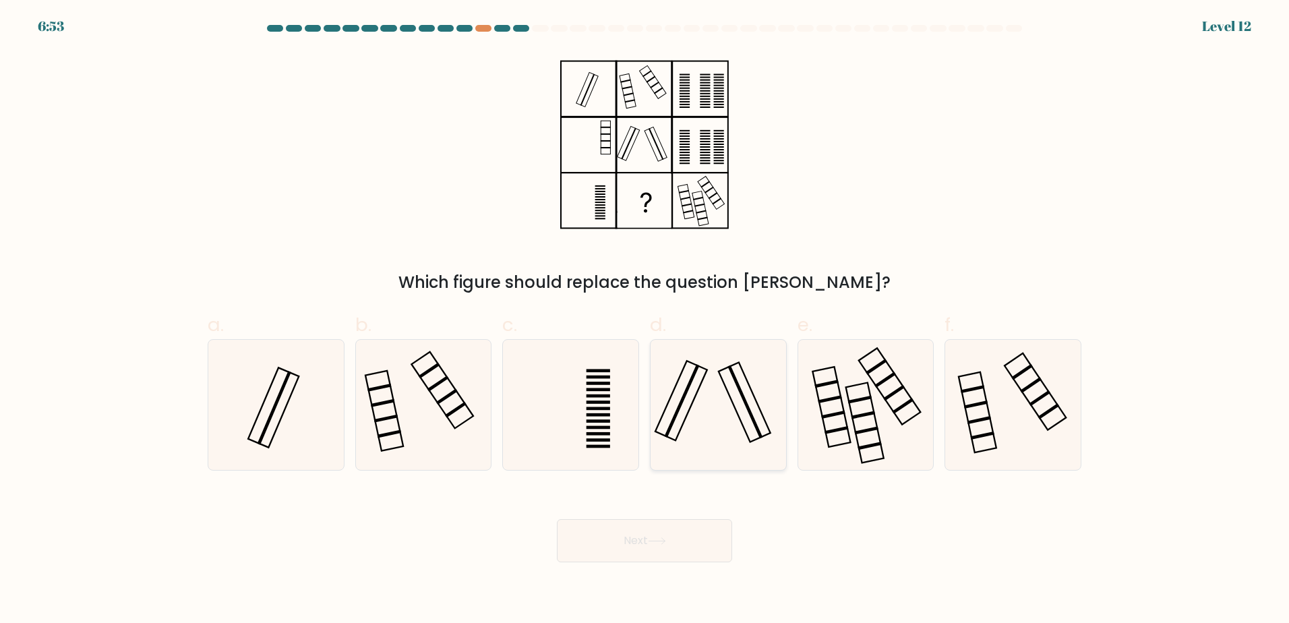
click at [714, 416] on icon at bounding box center [718, 405] width 130 height 130
click at [645, 320] on input "d." at bounding box center [644, 315] width 1 height 9
radio input "true"
click at [689, 536] on button "Next" at bounding box center [644, 540] width 175 height 43
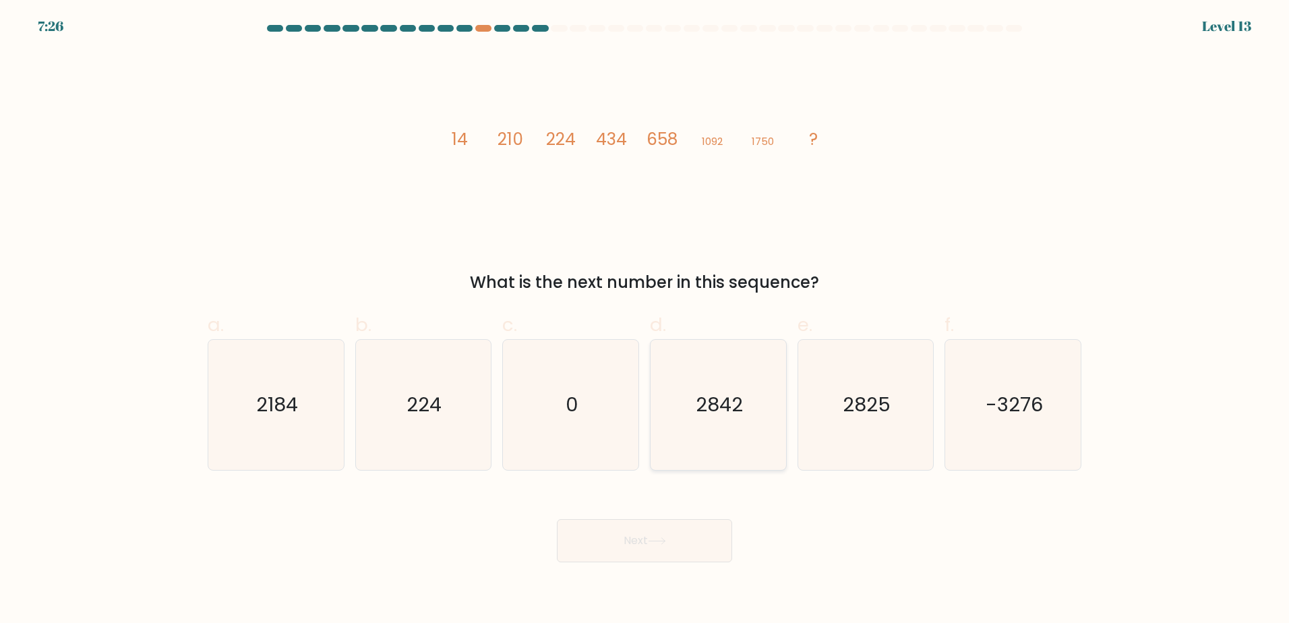
drag, startPoint x: 703, startPoint y: 406, endPoint x: 704, endPoint y: 425, distance: 18.9
click at [703, 405] on text "2842" at bounding box center [718, 404] width 47 height 27
click at [645, 320] on input "d. 2842" at bounding box center [644, 315] width 1 height 9
radio input "true"
click at [663, 530] on button "Next" at bounding box center [644, 540] width 175 height 43
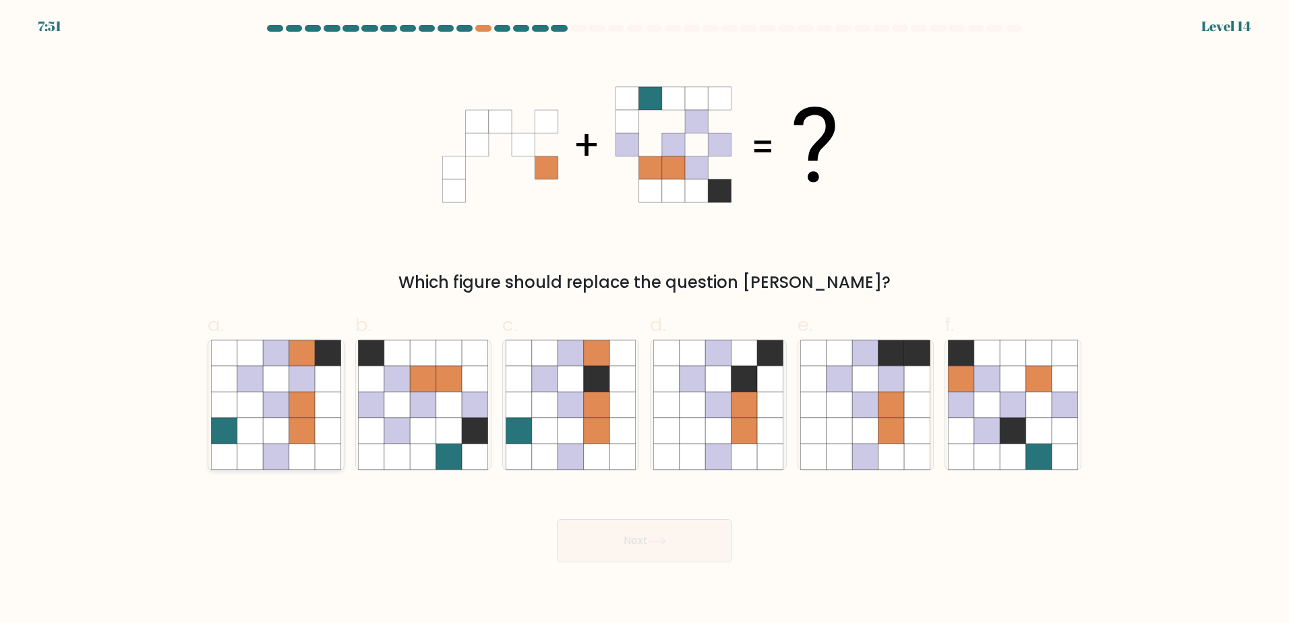
click at [299, 389] on icon at bounding box center [302, 378] width 26 height 26
click at [644, 320] on input "a." at bounding box center [644, 315] width 1 height 9
radio input "true"
click at [710, 528] on button "Next" at bounding box center [644, 540] width 175 height 43
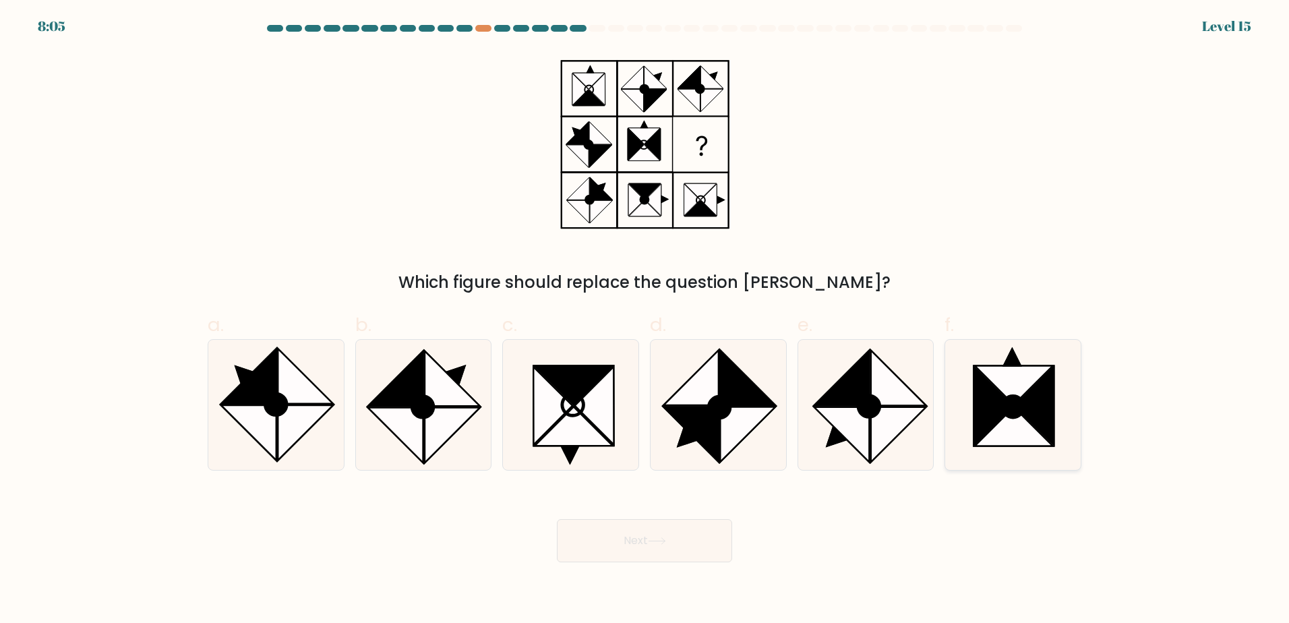
click at [1019, 425] on icon at bounding box center [1013, 425] width 78 height 39
click at [645, 320] on input "f." at bounding box center [644, 315] width 1 height 9
radio input "true"
click at [712, 533] on button "Next" at bounding box center [644, 540] width 175 height 43
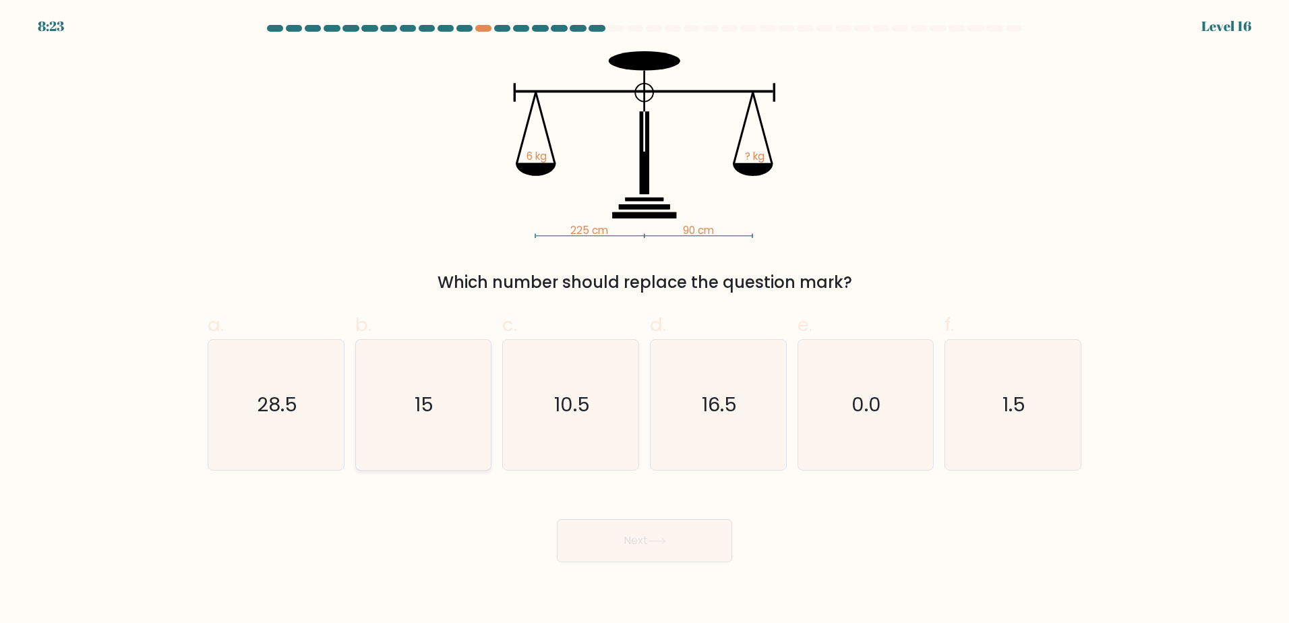
click at [415, 417] on icon "15" at bounding box center [423, 405] width 130 height 130
click at [644, 320] on input "b. 15" at bounding box center [644, 315] width 1 height 9
radio input "true"
click at [642, 555] on button "Next" at bounding box center [644, 540] width 175 height 43
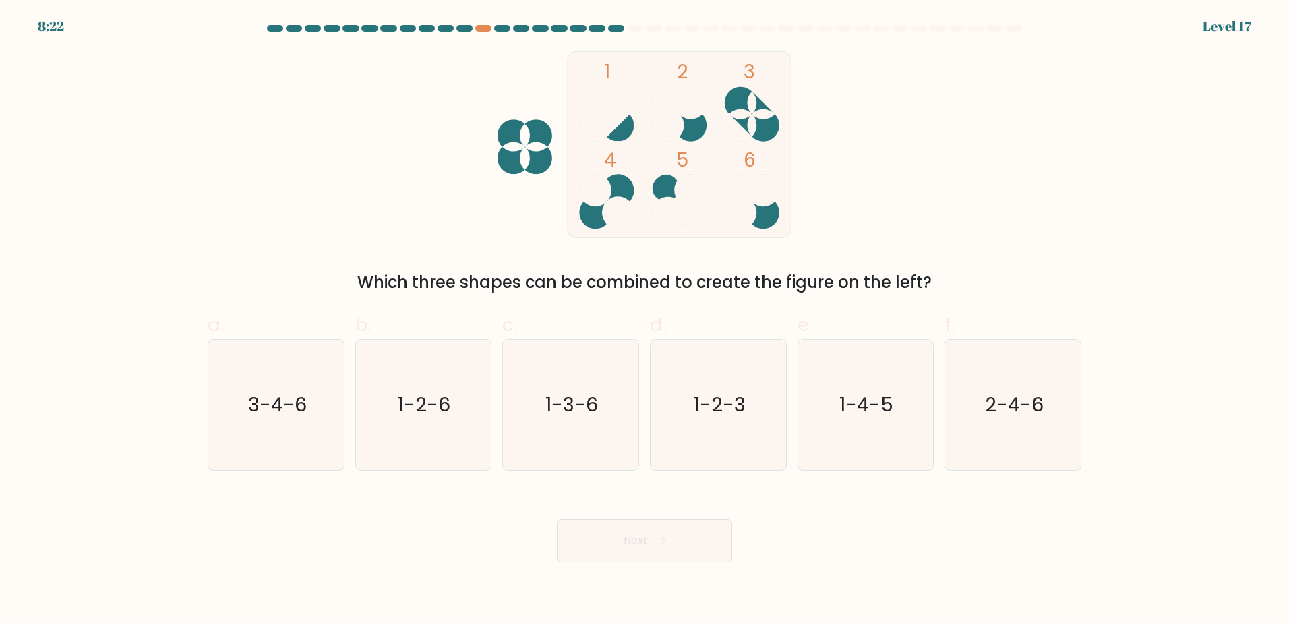
click at [1094, 431] on form at bounding box center [644, 293] width 1289 height 537
click at [991, 419] on icon "2-4-6" at bounding box center [1013, 405] width 130 height 130
click at [645, 320] on input "f. 2-4-6" at bounding box center [644, 315] width 1 height 9
radio input "true"
click at [671, 543] on button "Next" at bounding box center [644, 540] width 175 height 43
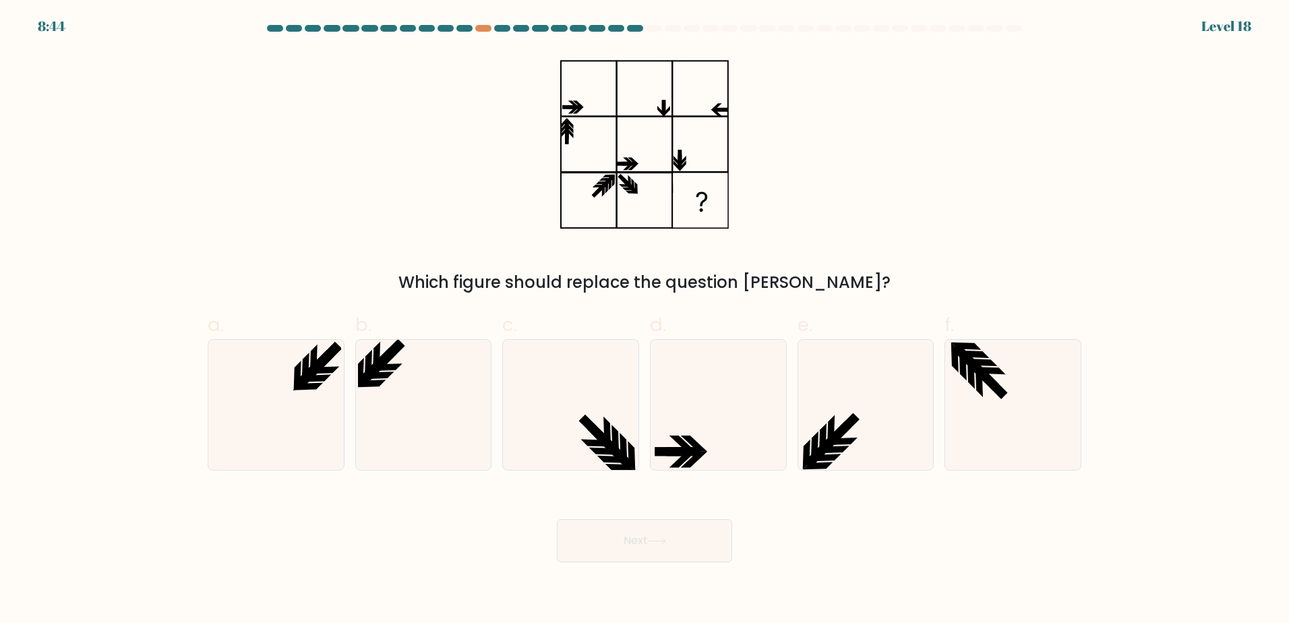
drag, startPoint x: 720, startPoint y: 396, endPoint x: 684, endPoint y: 558, distance: 165.6
click at [719, 397] on icon at bounding box center [718, 405] width 130 height 130
click at [645, 320] on input "d." at bounding box center [644, 315] width 1 height 9
radio input "true"
click at [685, 545] on button "Next" at bounding box center [644, 540] width 175 height 43
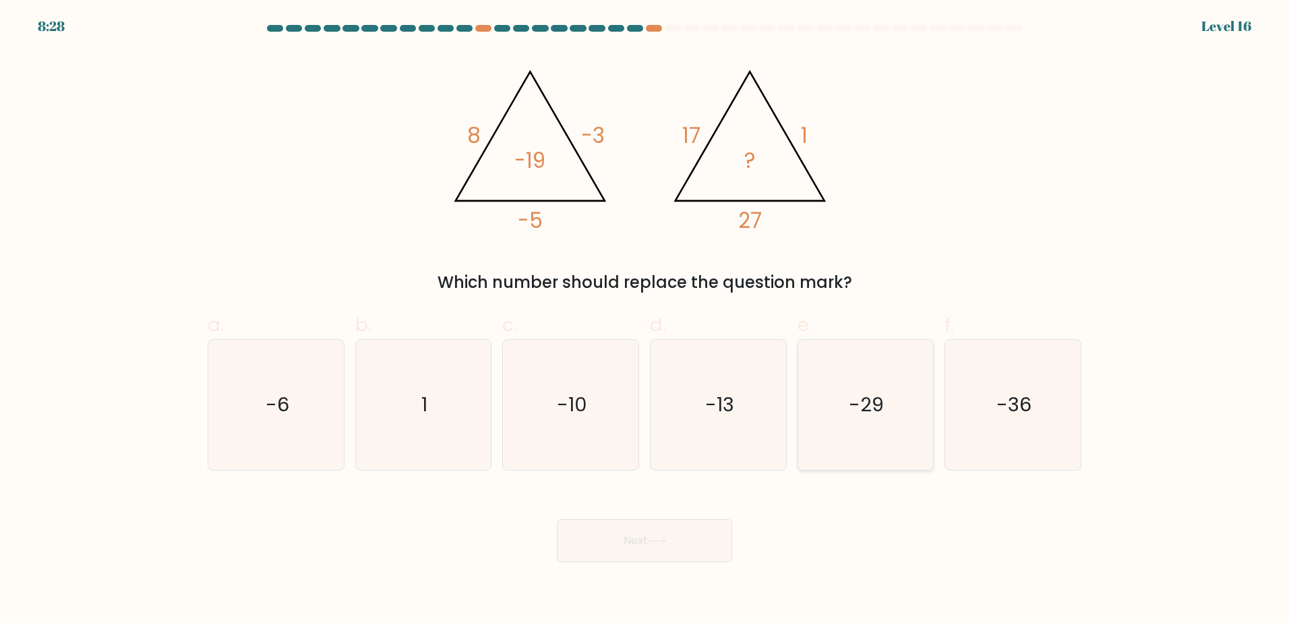
click at [908, 442] on icon "-29" at bounding box center [865, 405] width 130 height 130
click at [645, 320] on input "e. -29" at bounding box center [644, 315] width 1 height 9
radio input "true"
click at [716, 526] on button "Next" at bounding box center [644, 540] width 175 height 43
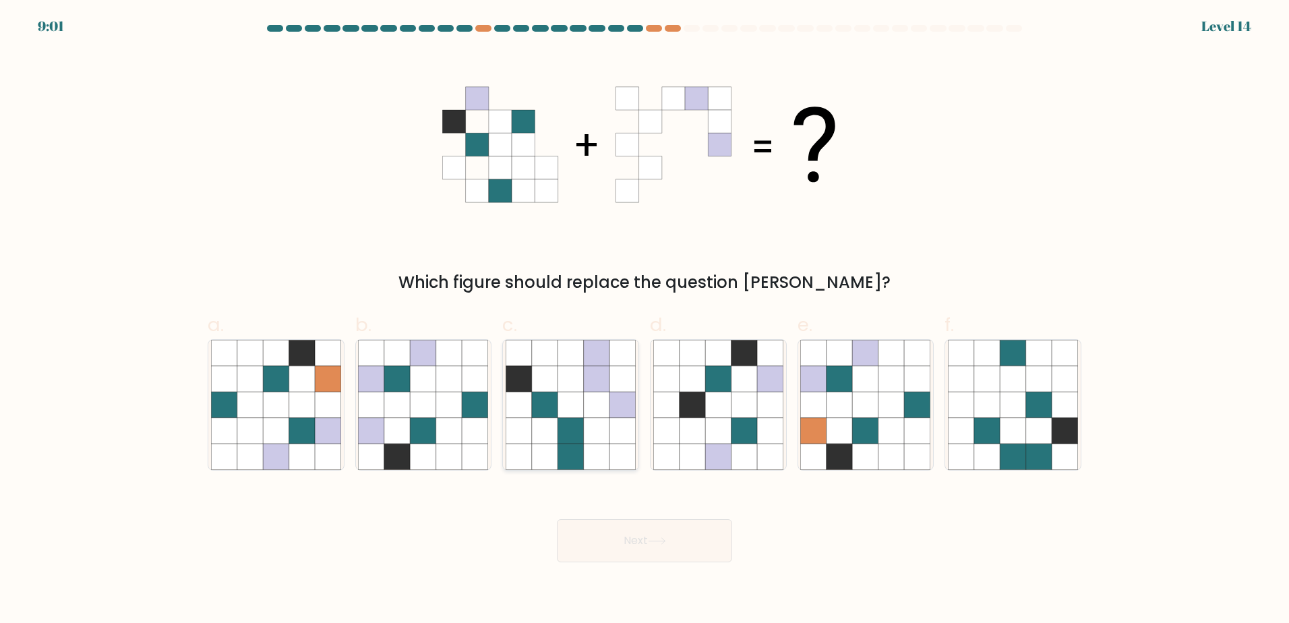
click at [502, 414] on div at bounding box center [570, 404] width 137 height 131
click at [644, 320] on input "c." at bounding box center [644, 315] width 1 height 9
radio input "true"
click at [433, 438] on icon at bounding box center [423, 430] width 26 height 26
click at [644, 320] on input "b." at bounding box center [644, 315] width 1 height 9
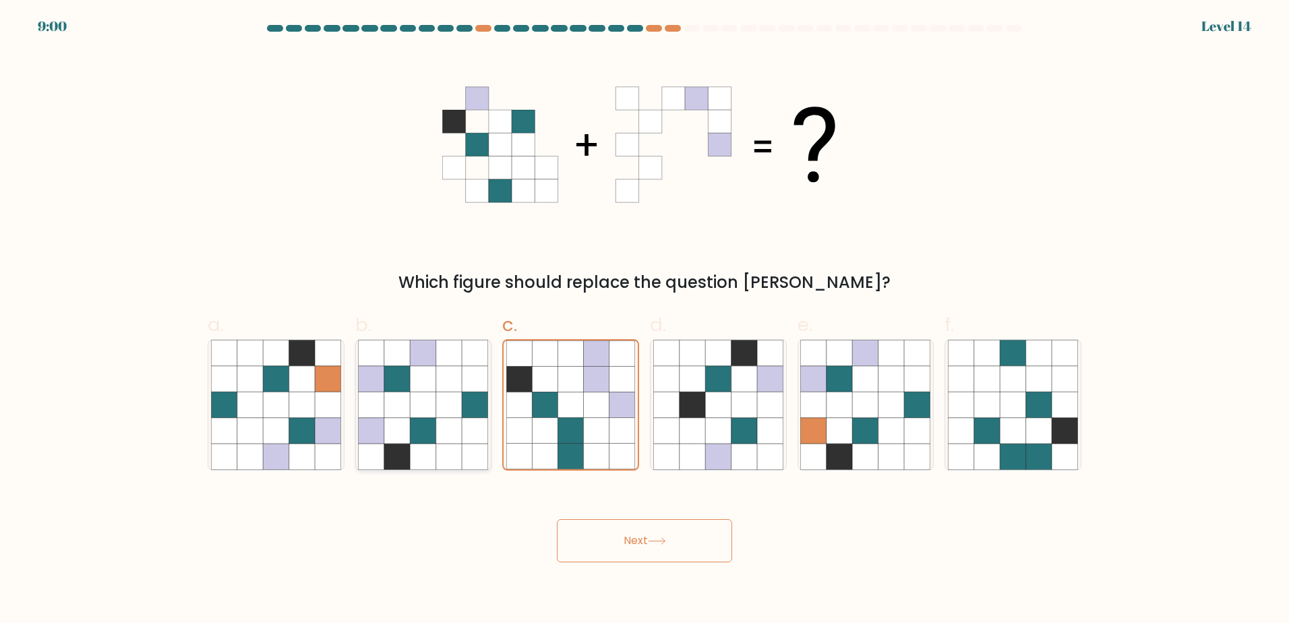
radio input "true"
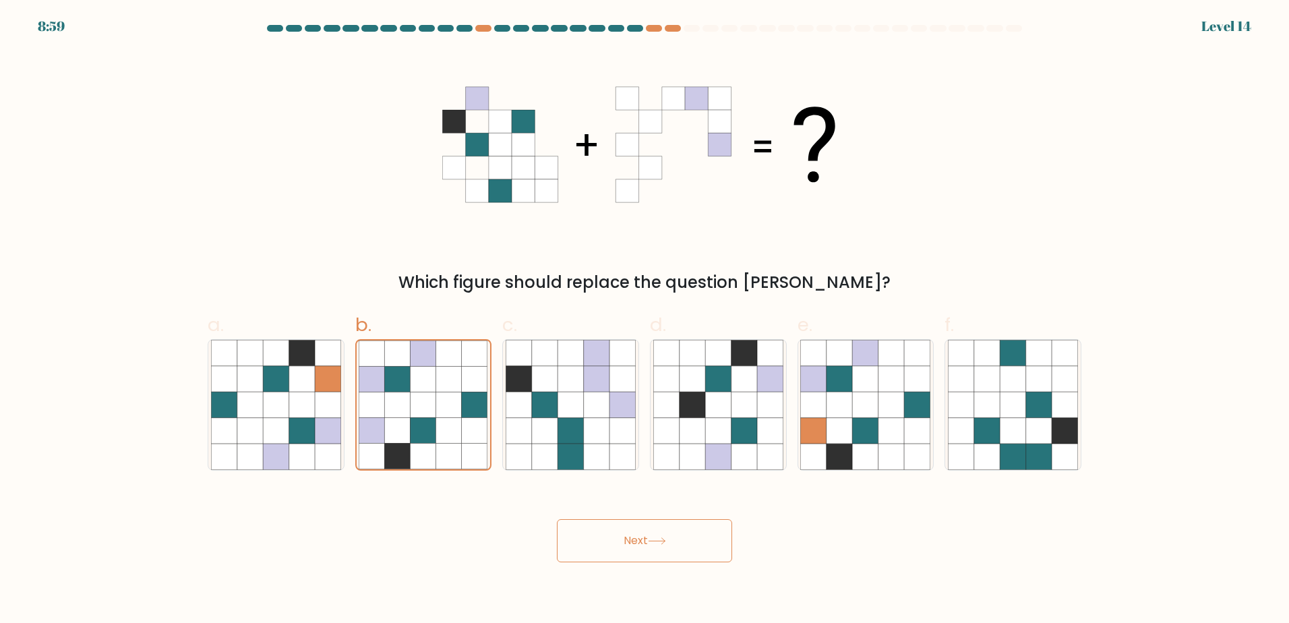
click at [655, 550] on button "Next" at bounding box center [644, 540] width 175 height 43
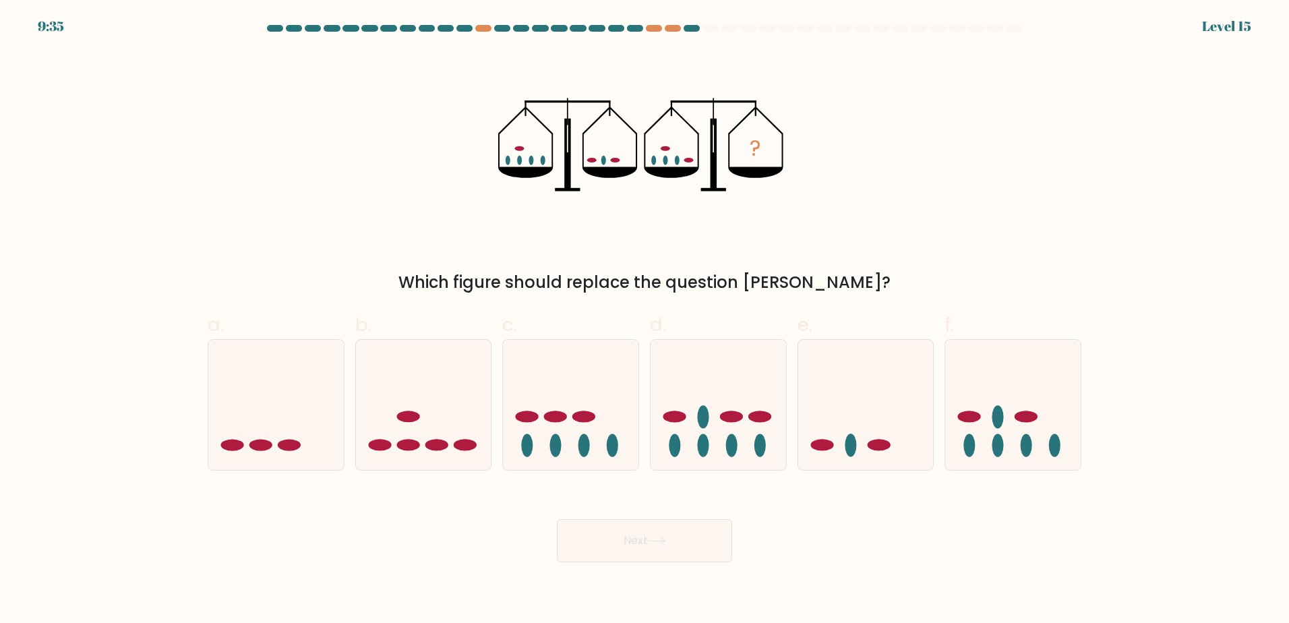
click at [364, 211] on div "? Which figure should replace the question mark?" at bounding box center [644, 172] width 890 height 243
click at [276, 445] on icon at bounding box center [275, 404] width 135 height 112
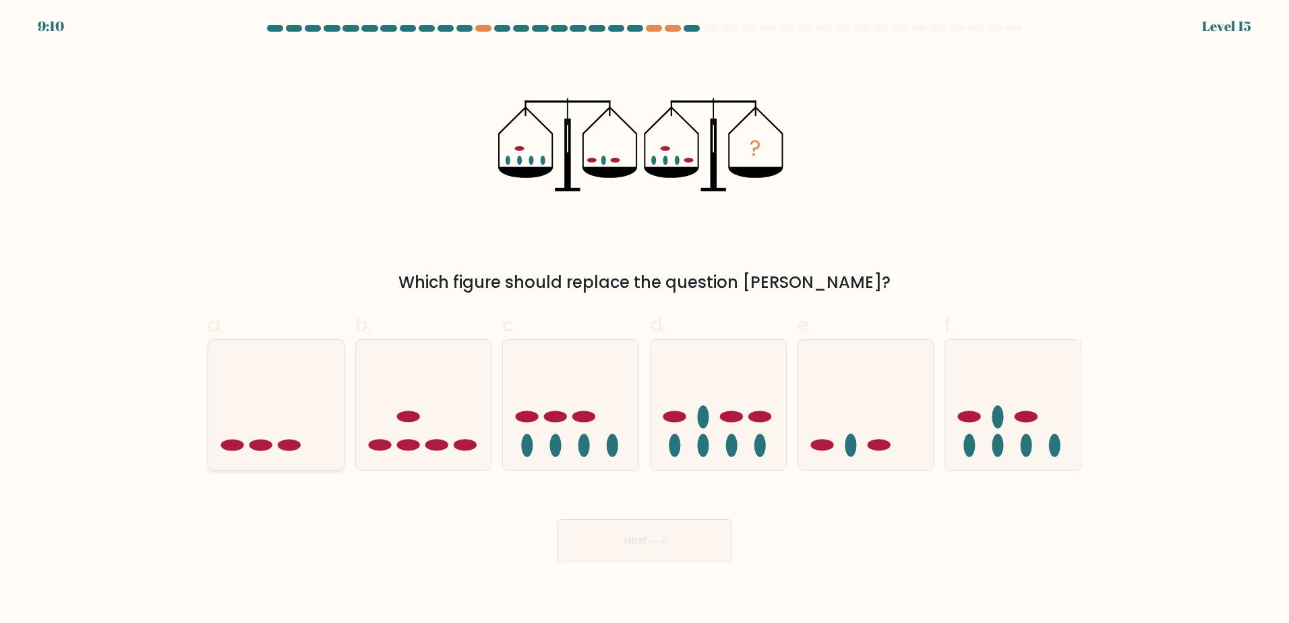
click at [644, 320] on input "a." at bounding box center [644, 315] width 1 height 9
radio input "true"
click at [633, 528] on button "Next" at bounding box center [644, 540] width 175 height 43
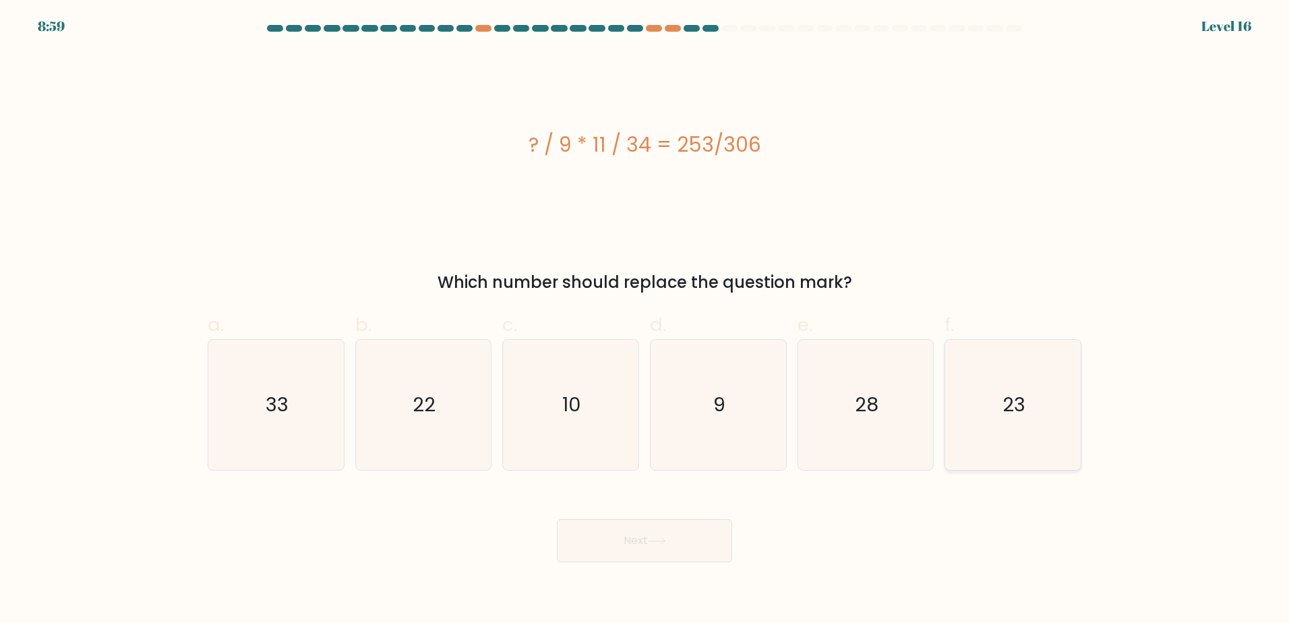
click at [974, 429] on icon "23" at bounding box center [1013, 405] width 130 height 130
click at [645, 320] on input "f. 23" at bounding box center [644, 315] width 1 height 9
radio input "true"
click at [659, 550] on button "Next" at bounding box center [644, 540] width 175 height 43
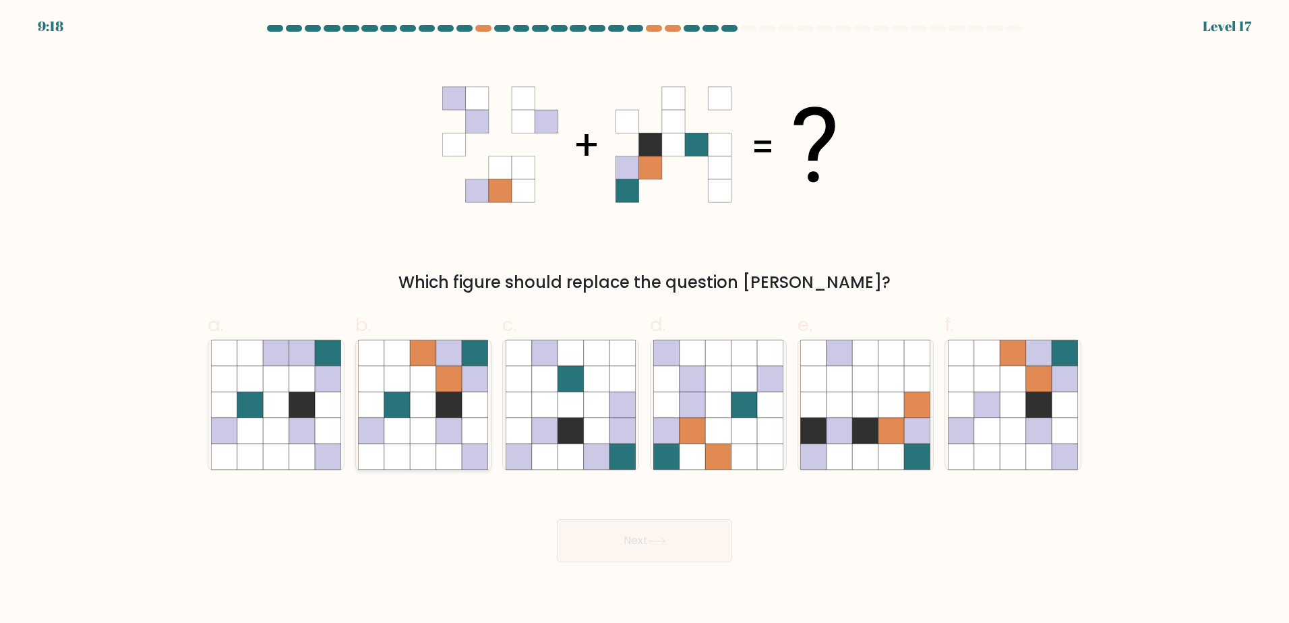
drag, startPoint x: 468, startPoint y: 371, endPoint x: 483, endPoint y: 392, distance: 25.6
click at [470, 371] on icon at bounding box center [475, 378] width 26 height 26
click at [644, 320] on input "b." at bounding box center [644, 315] width 1 height 9
radio input "true"
click at [626, 538] on button "Next" at bounding box center [644, 540] width 175 height 43
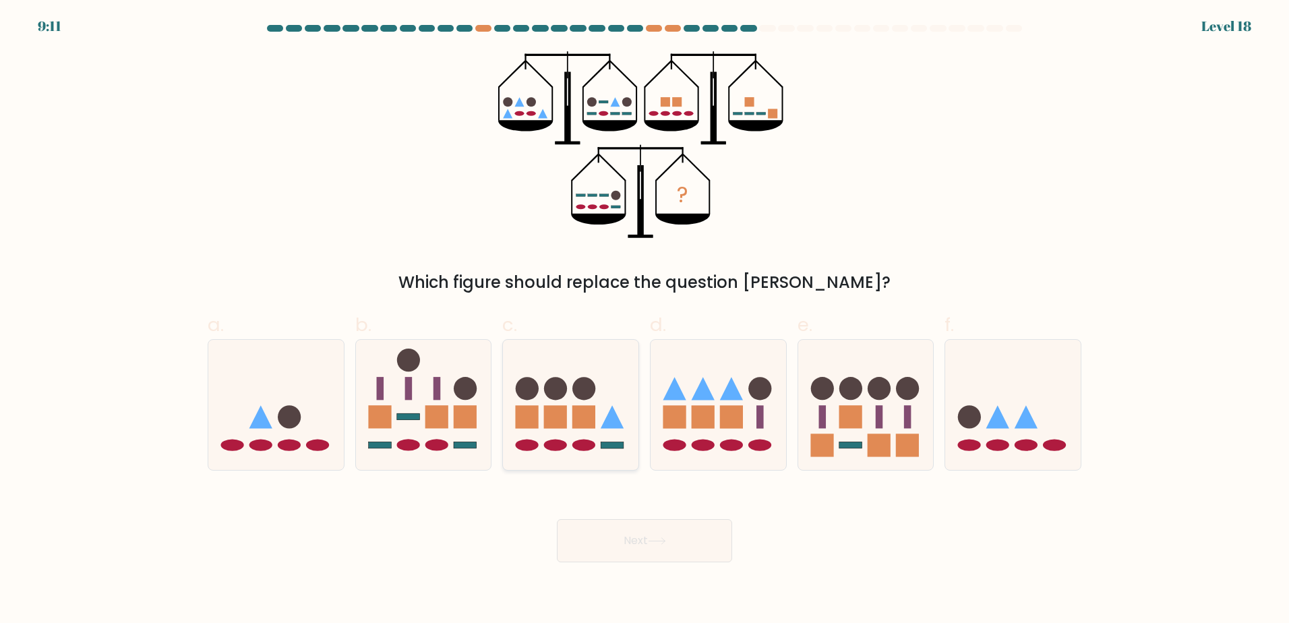
drag, startPoint x: 586, startPoint y: 402, endPoint x: 617, endPoint y: 421, distance: 37.2
click at [587, 401] on icon at bounding box center [570, 404] width 135 height 112
click at [644, 320] on input "c." at bounding box center [644, 315] width 1 height 9
radio input "true"
click at [667, 545] on button "Next" at bounding box center [644, 540] width 175 height 43
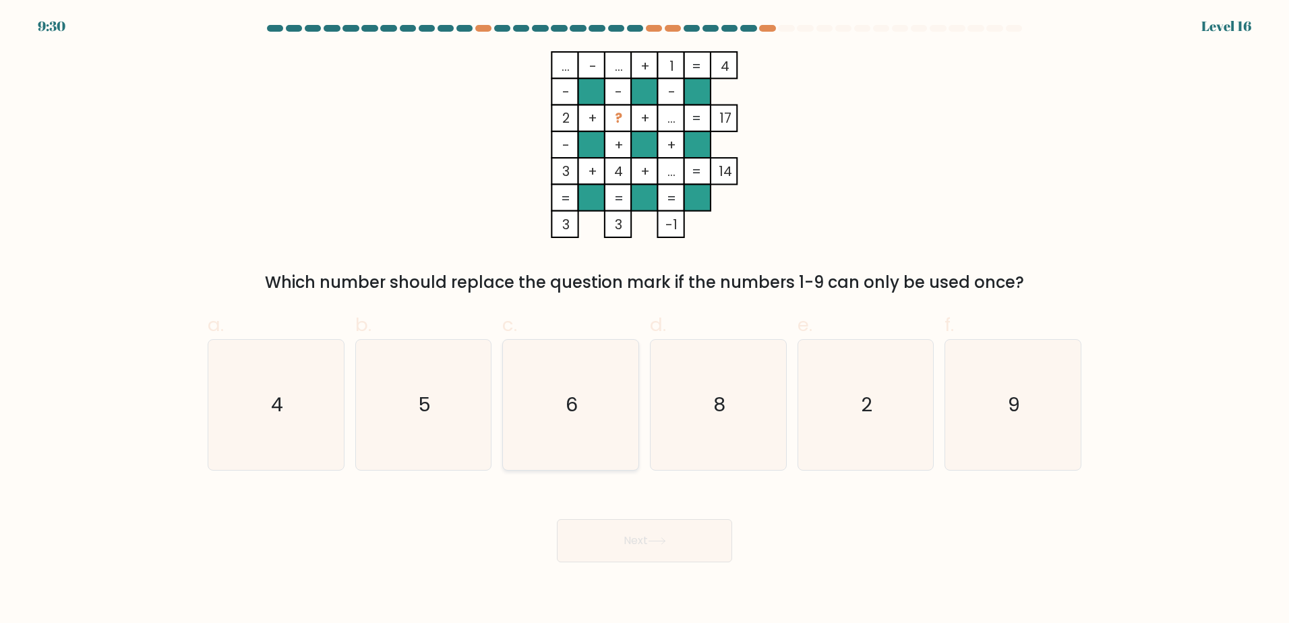
click at [586, 366] on icon "6" at bounding box center [570, 405] width 130 height 130
click at [644, 320] on input "c. 6" at bounding box center [644, 315] width 1 height 9
radio input "true"
click at [638, 530] on button "Next" at bounding box center [644, 540] width 175 height 43
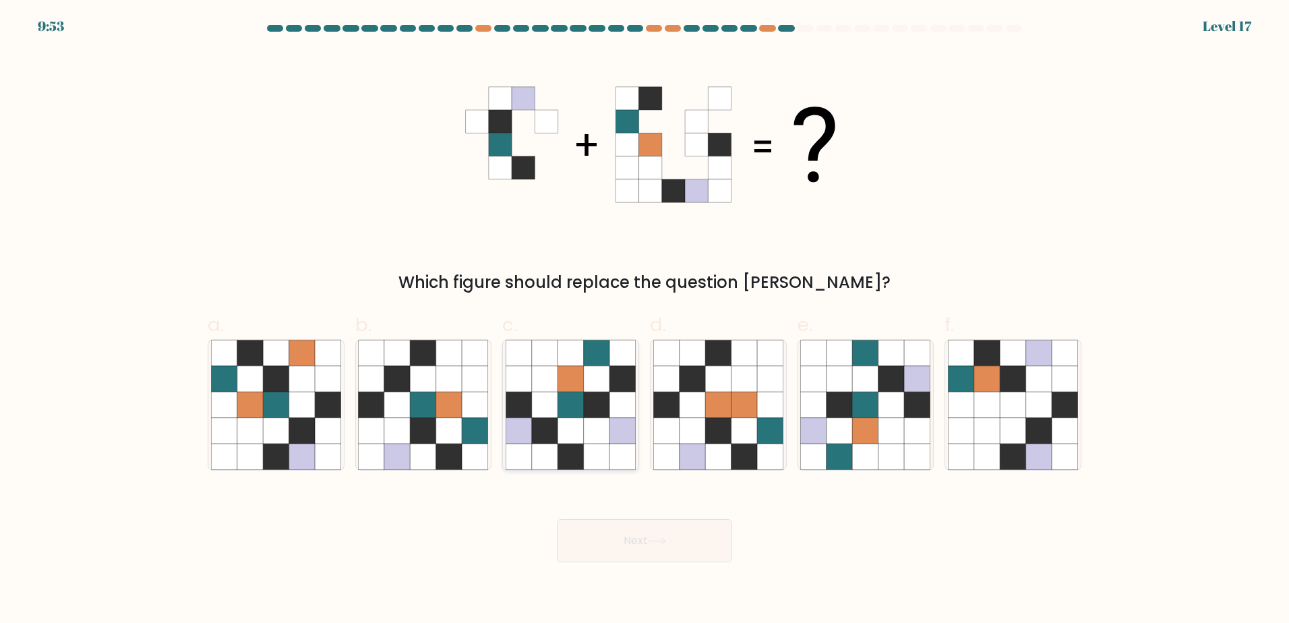
drag, startPoint x: 576, startPoint y: 441, endPoint x: 580, endPoint y: 457, distance: 16.0
click at [577, 442] on icon at bounding box center [570, 430] width 26 height 26
click at [644, 320] on input "c." at bounding box center [644, 315] width 1 height 9
radio input "true"
click at [622, 526] on button "Next" at bounding box center [644, 540] width 175 height 43
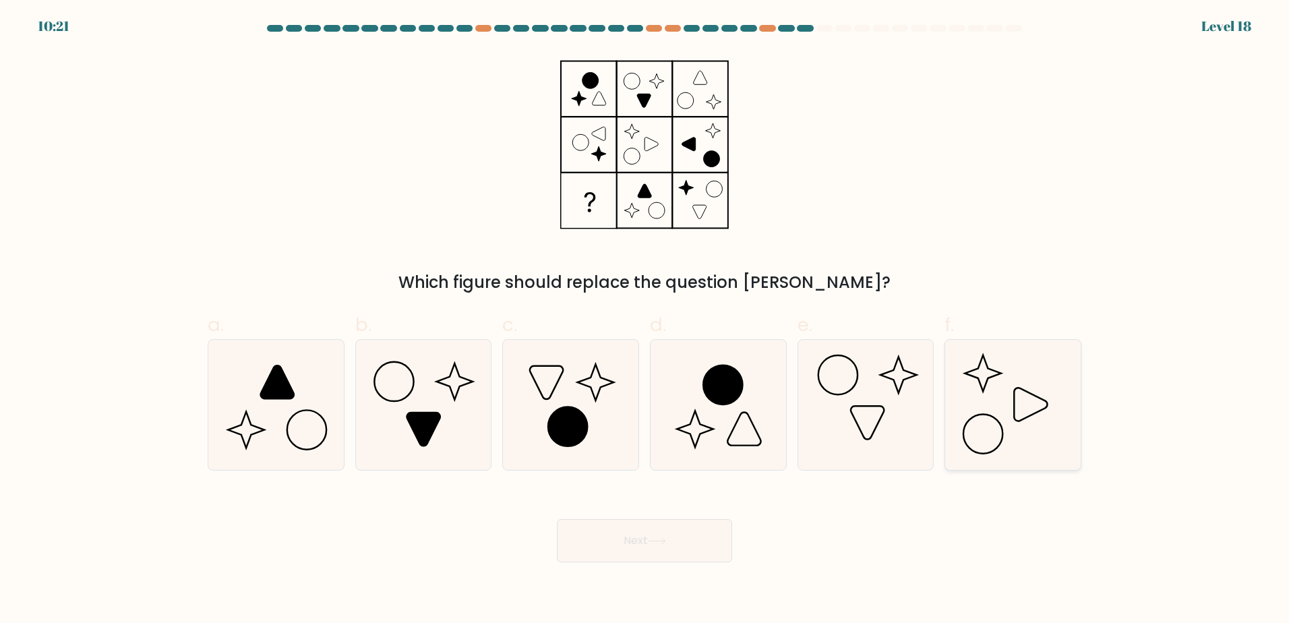
click at [1045, 431] on icon at bounding box center [1013, 405] width 130 height 130
click at [645, 320] on input "f." at bounding box center [644, 315] width 1 height 9
radio input "true"
click at [623, 550] on button "Next" at bounding box center [644, 540] width 175 height 43
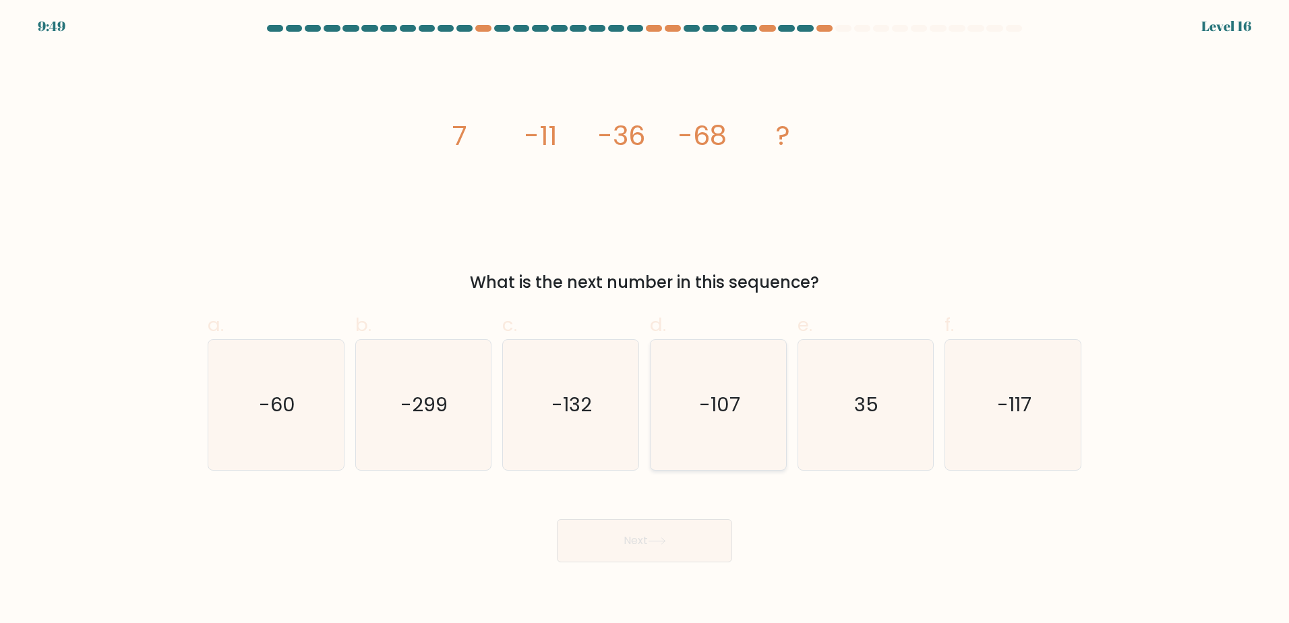
click at [751, 428] on icon "-107" at bounding box center [718, 405] width 130 height 130
click at [645, 320] on input "d. -107" at bounding box center [644, 315] width 1 height 9
radio input "true"
click at [689, 557] on button "Next" at bounding box center [644, 540] width 175 height 43
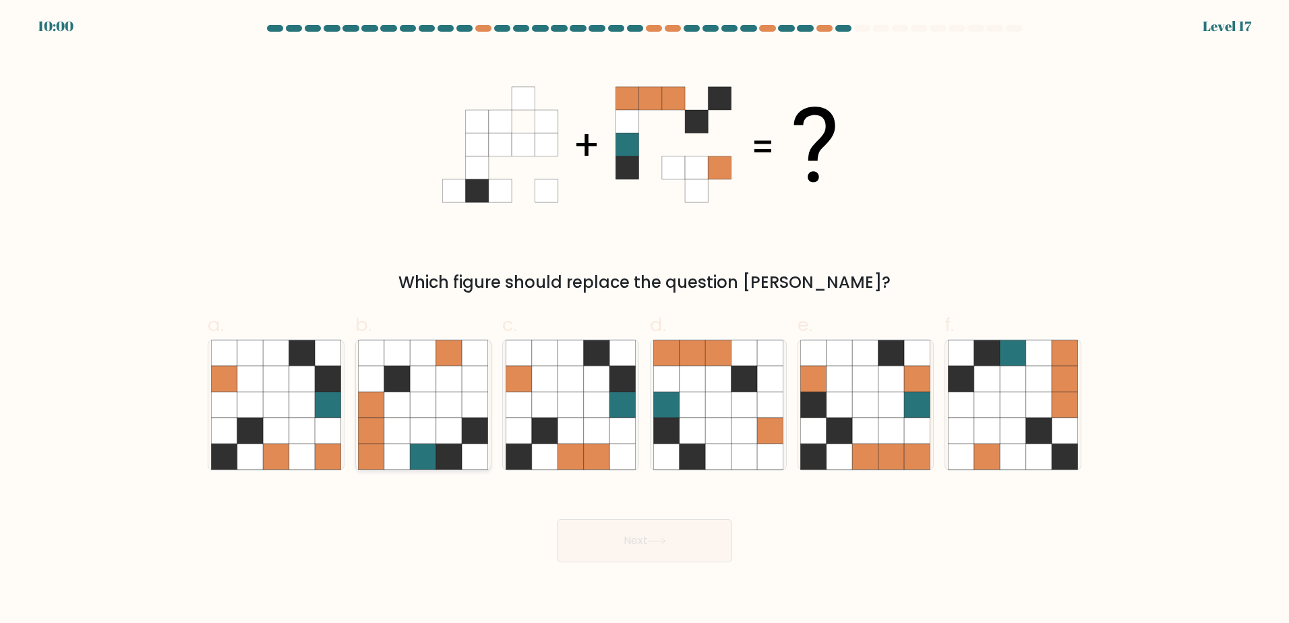
click at [432, 431] on icon at bounding box center [423, 430] width 26 height 26
click at [644, 320] on input "b." at bounding box center [644, 315] width 1 height 9
radio input "true"
click at [670, 538] on button "Next" at bounding box center [644, 540] width 175 height 43
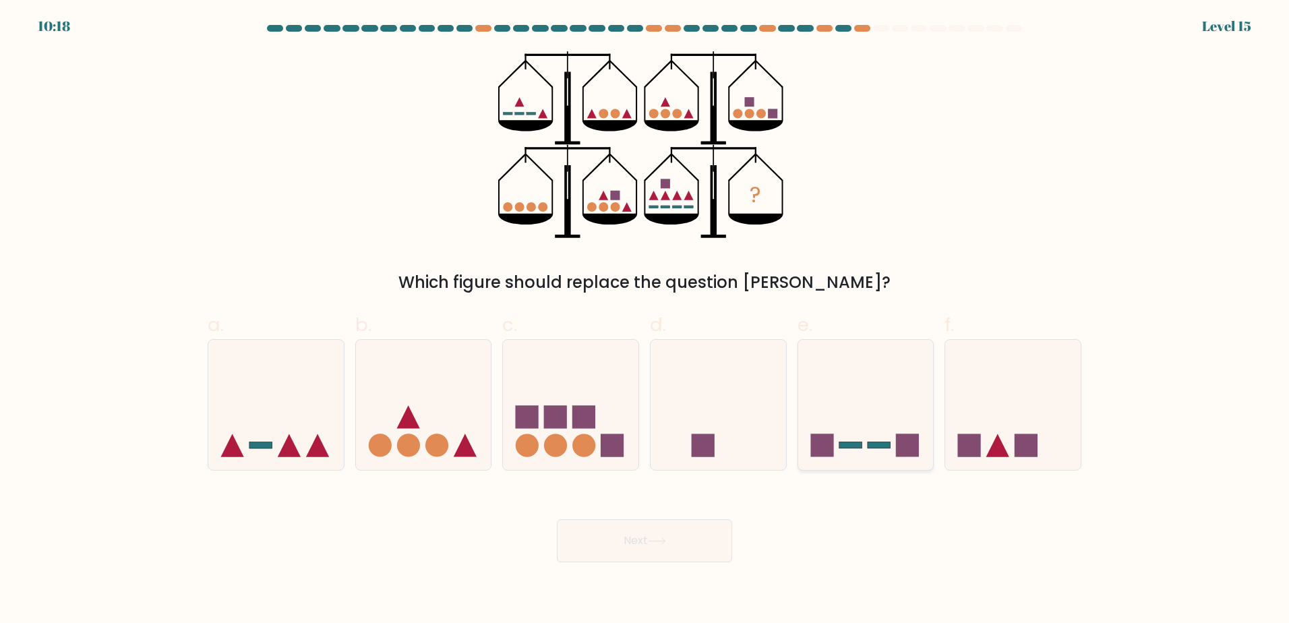
drag, startPoint x: 847, startPoint y: 406, endPoint x: 830, endPoint y: 424, distance: 25.3
click at [846, 406] on icon at bounding box center [865, 404] width 135 height 112
click at [645, 320] on input "e." at bounding box center [644, 315] width 1 height 9
radio input "true"
click at [671, 526] on button "Next" at bounding box center [644, 540] width 175 height 43
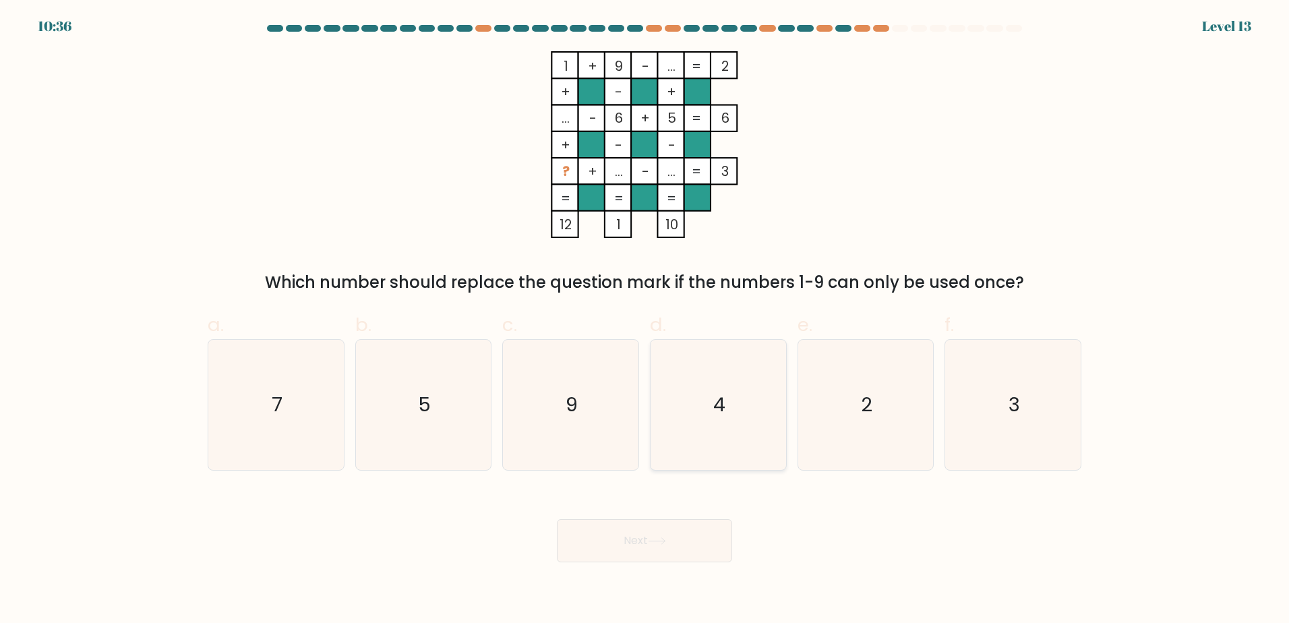
click at [684, 367] on icon "4" at bounding box center [718, 405] width 130 height 130
click at [645, 320] on input "d. 4" at bounding box center [644, 315] width 1 height 9
radio input "true"
click at [671, 540] on button "Next" at bounding box center [644, 540] width 175 height 43
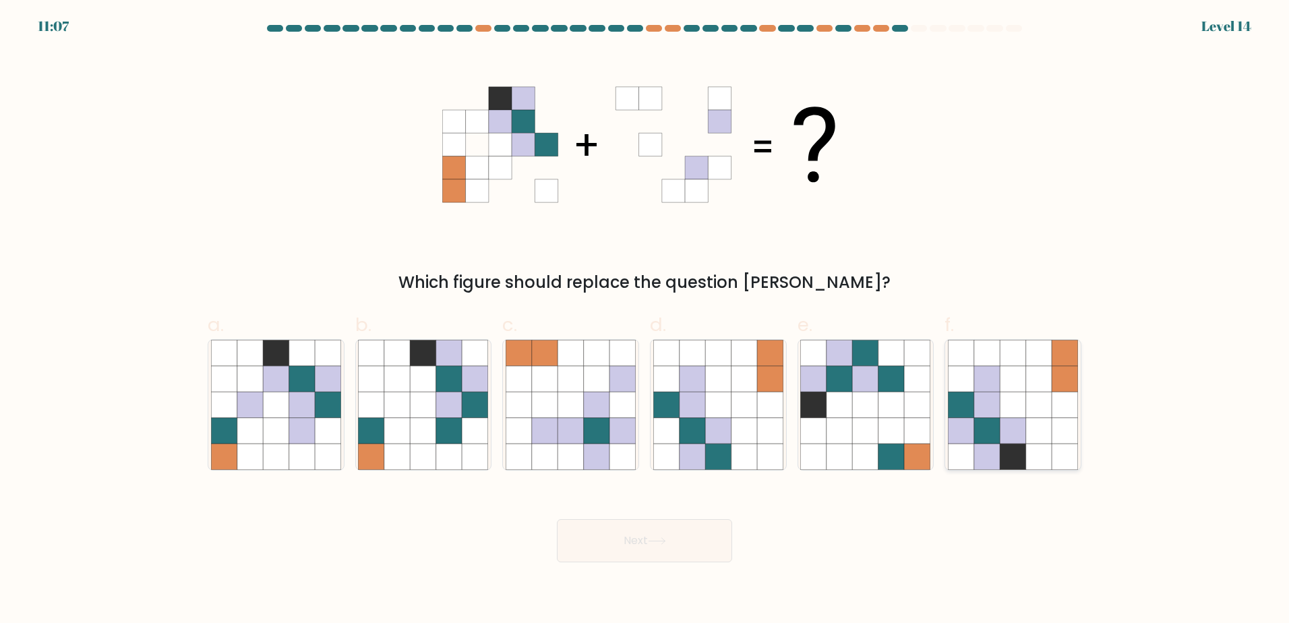
click at [997, 454] on icon at bounding box center [987, 456] width 26 height 26
click at [645, 320] on input "f." at bounding box center [644, 315] width 1 height 9
radio input "true"
click at [643, 532] on button "Next" at bounding box center [644, 540] width 175 height 43
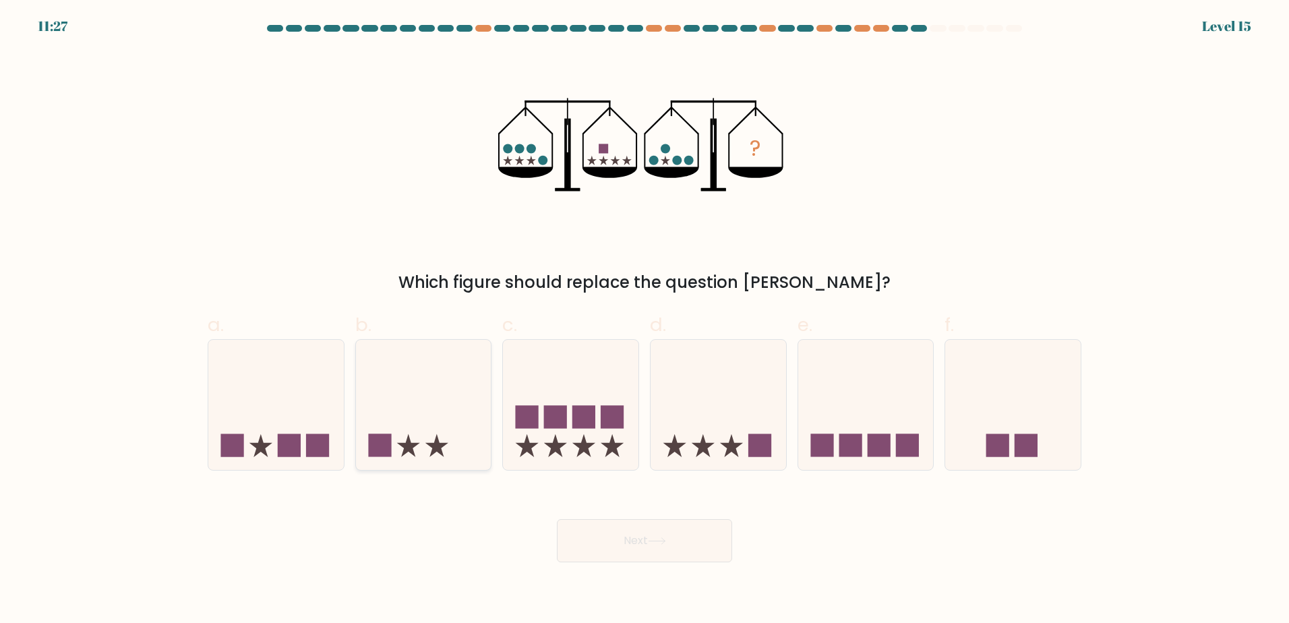
click at [383, 379] on icon at bounding box center [423, 404] width 135 height 112
click at [644, 320] on input "b." at bounding box center [644, 315] width 1 height 9
radio input "true"
click at [596, 539] on button "Next" at bounding box center [644, 540] width 175 height 43
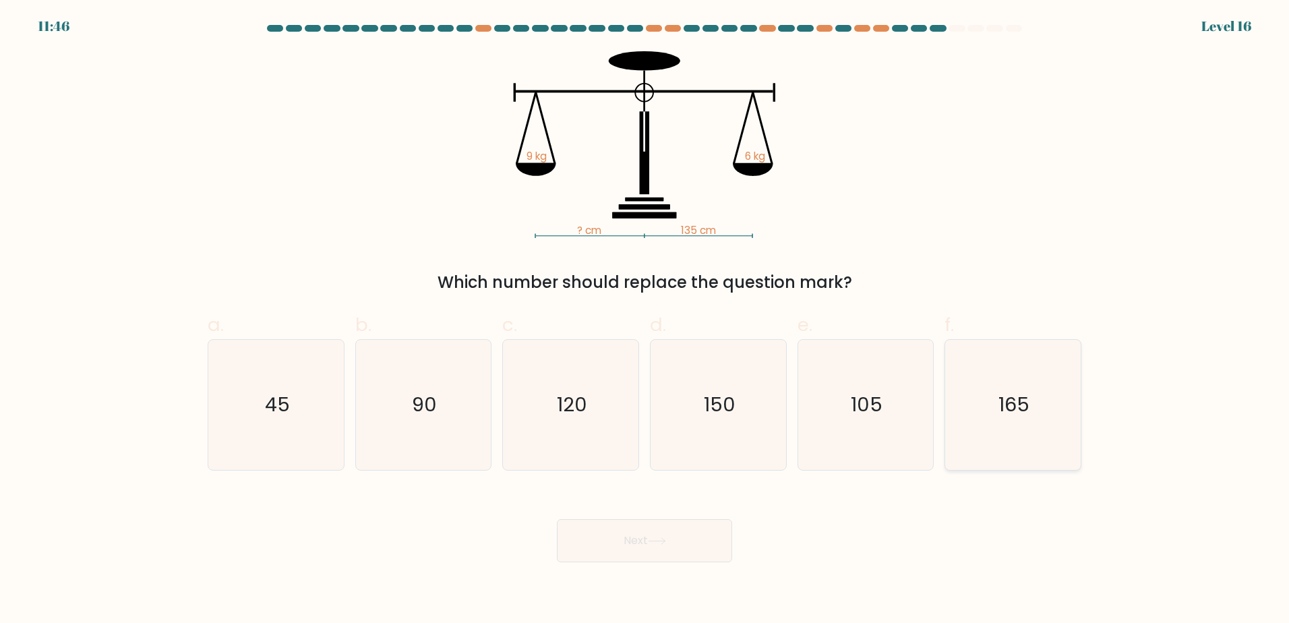
click at [1003, 423] on icon "165" at bounding box center [1013, 405] width 130 height 130
click at [645, 320] on input "f. 165" at bounding box center [644, 315] width 1 height 9
radio input "true"
click at [662, 544] on icon at bounding box center [657, 540] width 18 height 7
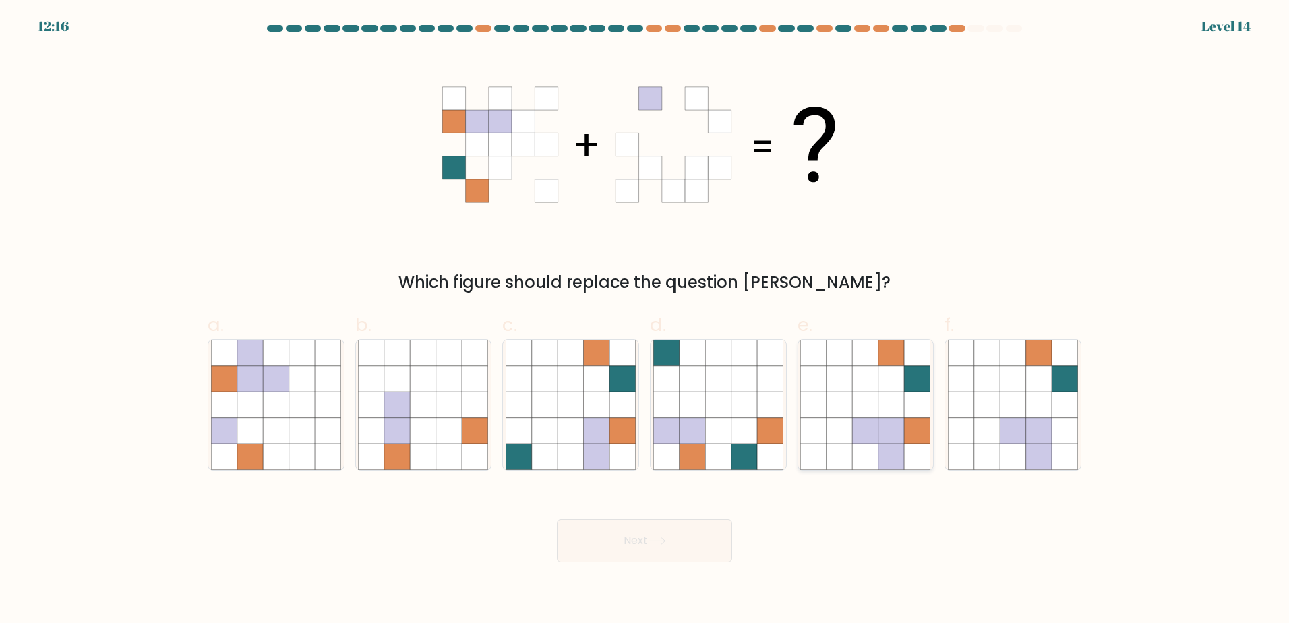
click at [853, 404] on icon at bounding box center [866, 405] width 26 height 26
click at [645, 320] on input "e." at bounding box center [644, 315] width 1 height 9
radio input "true"
click at [662, 541] on icon at bounding box center [657, 540] width 18 height 7
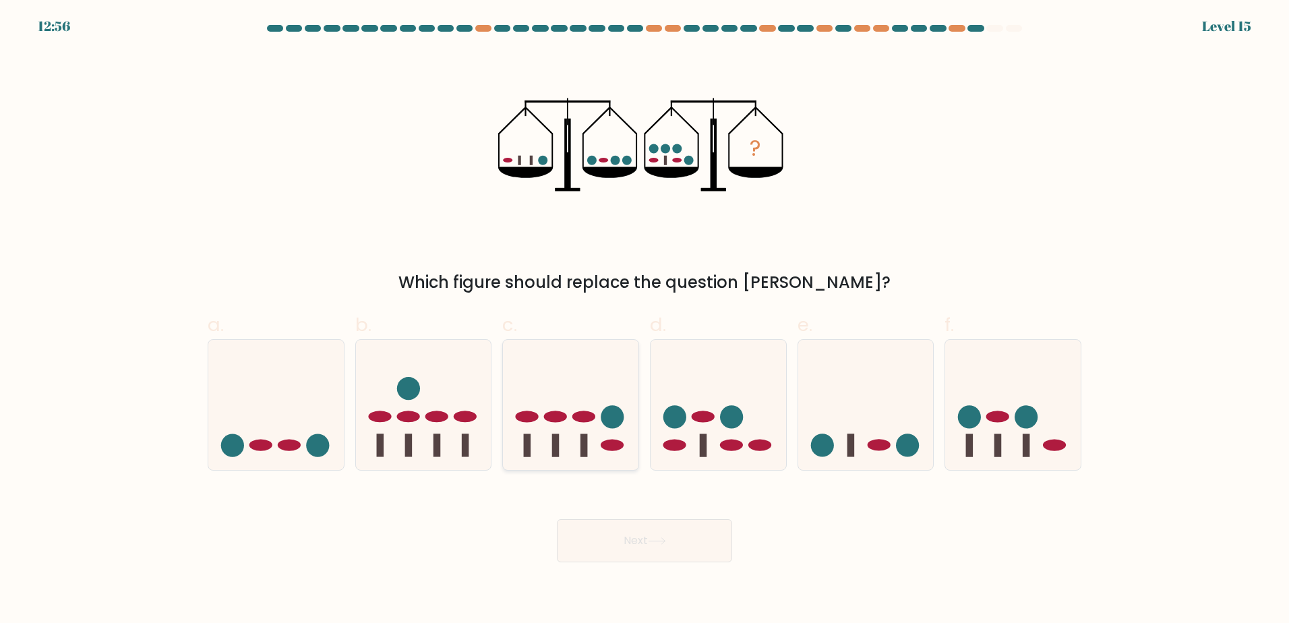
drag, startPoint x: 536, startPoint y: 445, endPoint x: 569, endPoint y: 516, distance: 77.2
click at [535, 445] on icon at bounding box center [570, 404] width 135 height 112
click at [644, 320] on input "c." at bounding box center [644, 315] width 1 height 9
radio input "true"
click at [583, 528] on button "Next" at bounding box center [644, 540] width 175 height 43
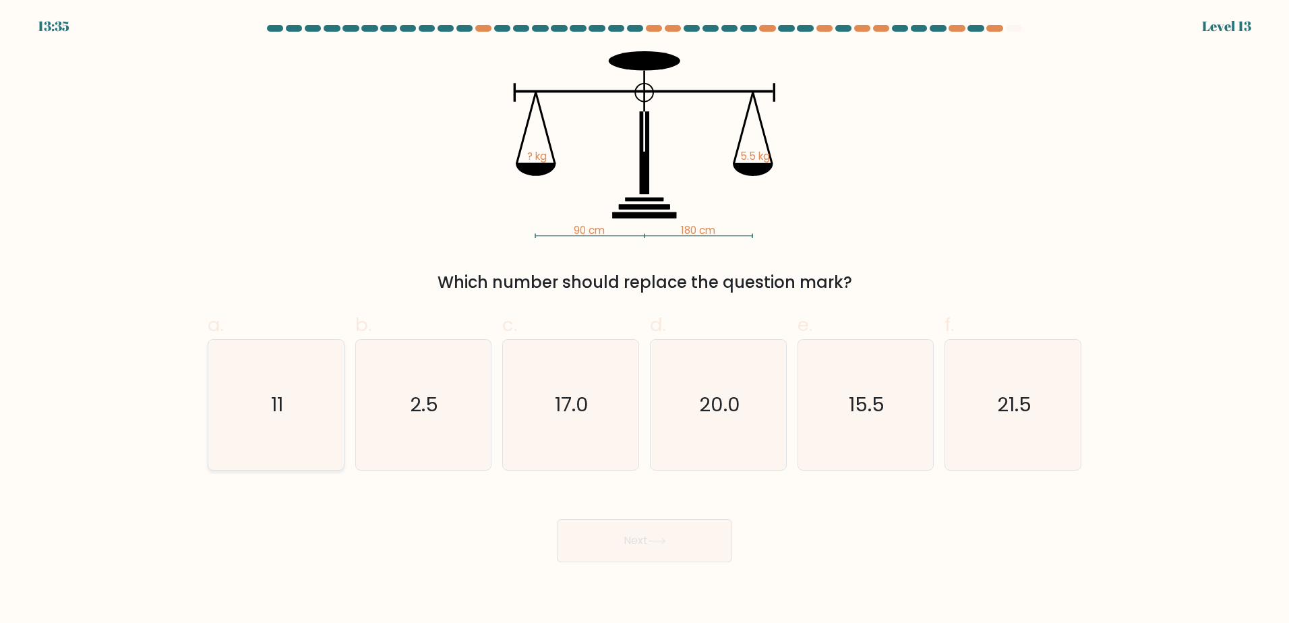
click at [245, 448] on icon "11" at bounding box center [276, 405] width 130 height 130
click at [644, 320] on input "a. 11" at bounding box center [644, 315] width 1 height 9
radio input "true"
click at [683, 538] on button "Next" at bounding box center [644, 540] width 175 height 43
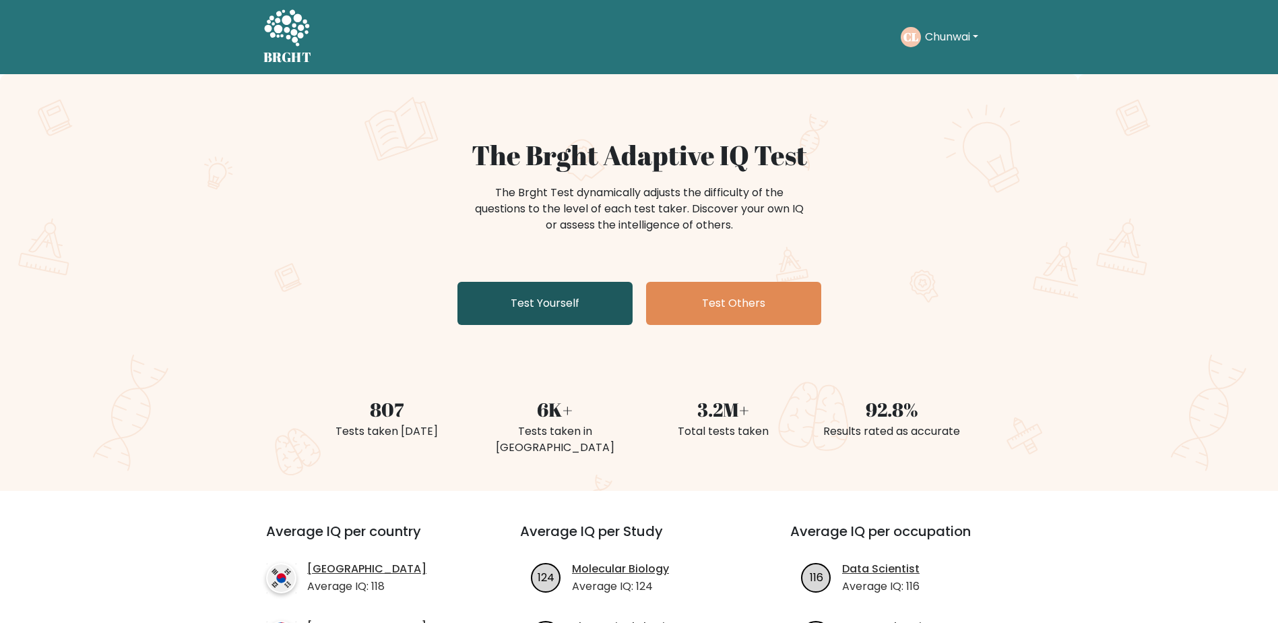
click at [563, 304] on link "Test Yourself" at bounding box center [545, 303] width 175 height 43
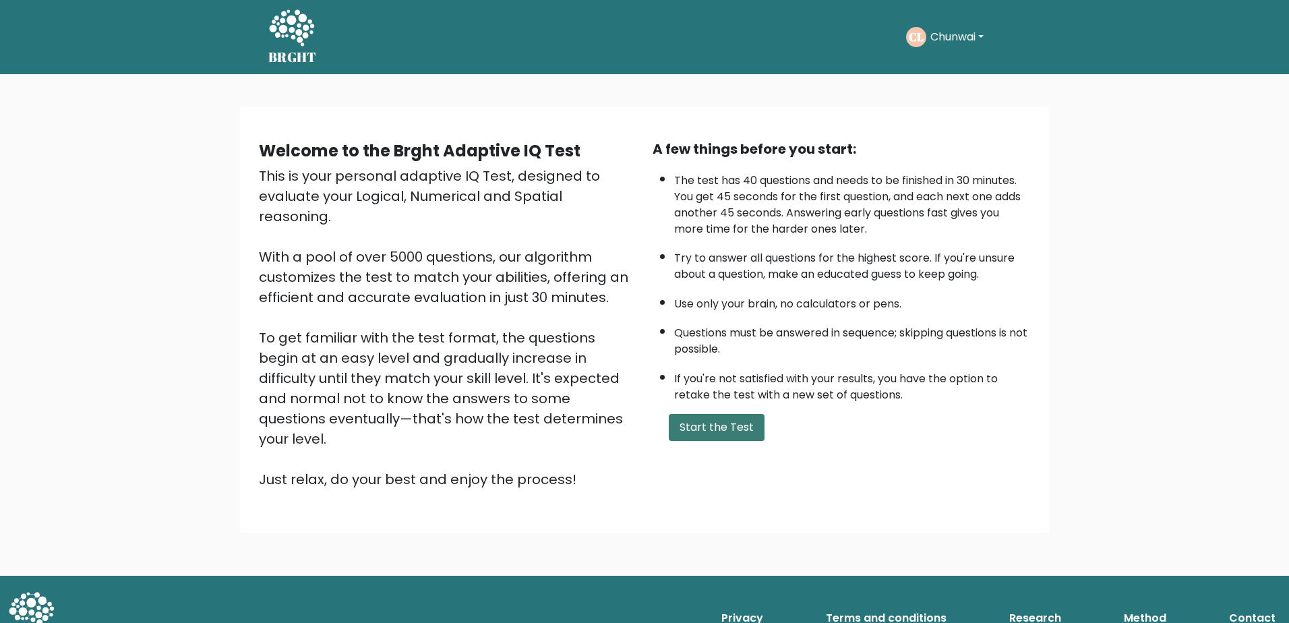
click at [701, 427] on button "Start the Test" at bounding box center [717, 427] width 96 height 27
